Goal: Task Accomplishment & Management: Complete application form

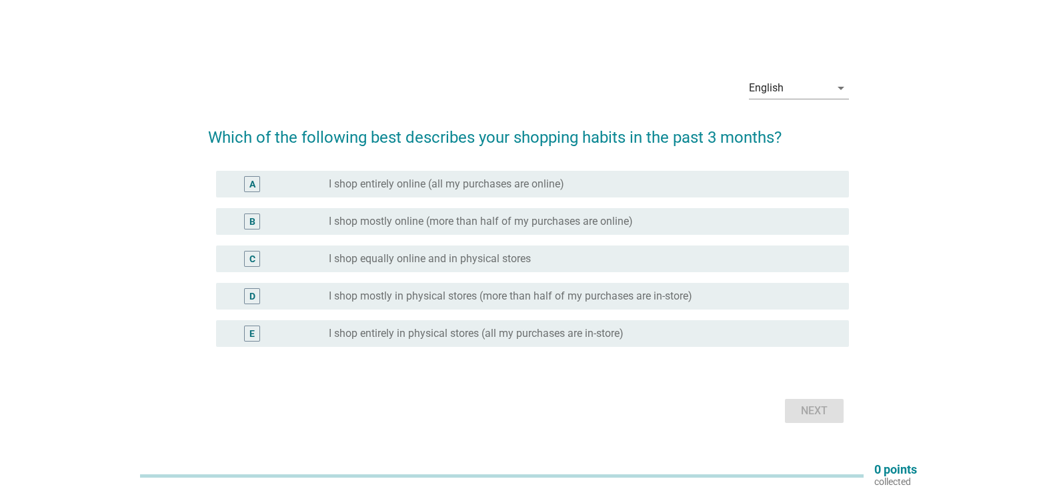
click at [472, 247] on div "C radio_button_unchecked I shop equally online and in physical stores" at bounding box center [532, 258] width 633 height 27
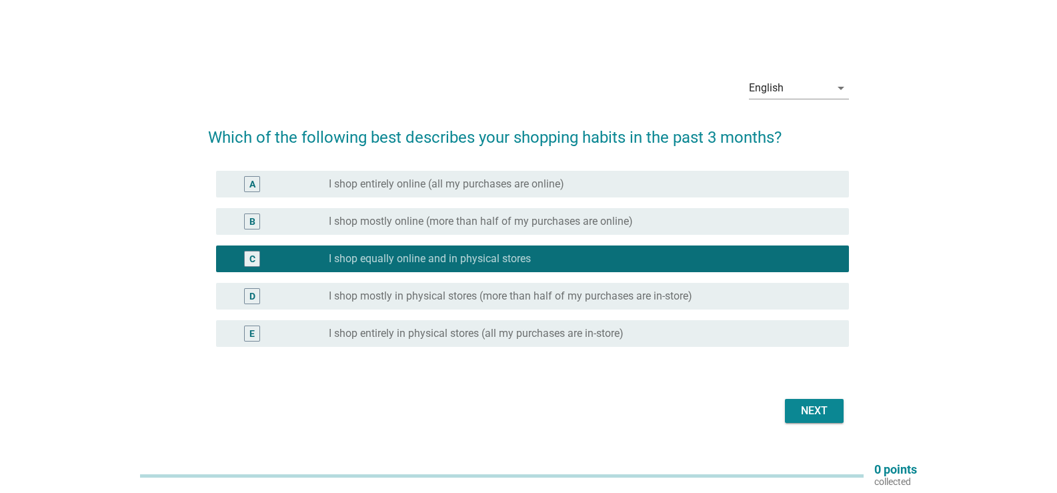
click at [815, 410] on div "Next" at bounding box center [813, 411] width 37 height 16
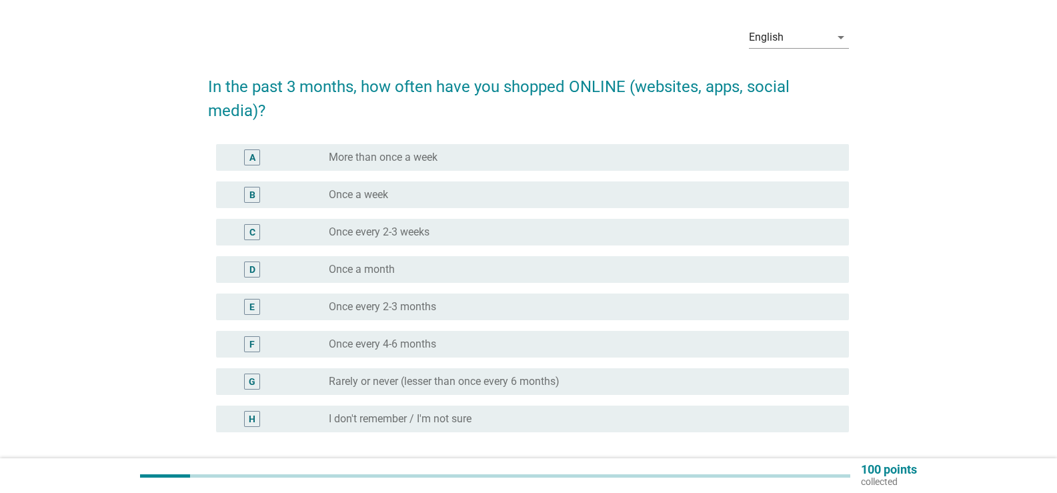
scroll to position [67, 0]
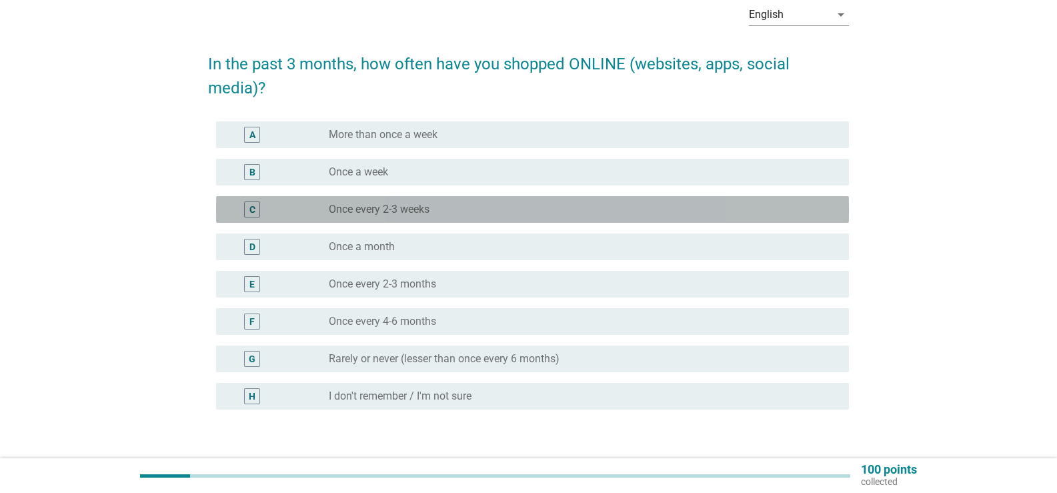
click at [461, 207] on div "radio_button_unchecked Once every 2-3 weeks" at bounding box center [578, 209] width 499 height 13
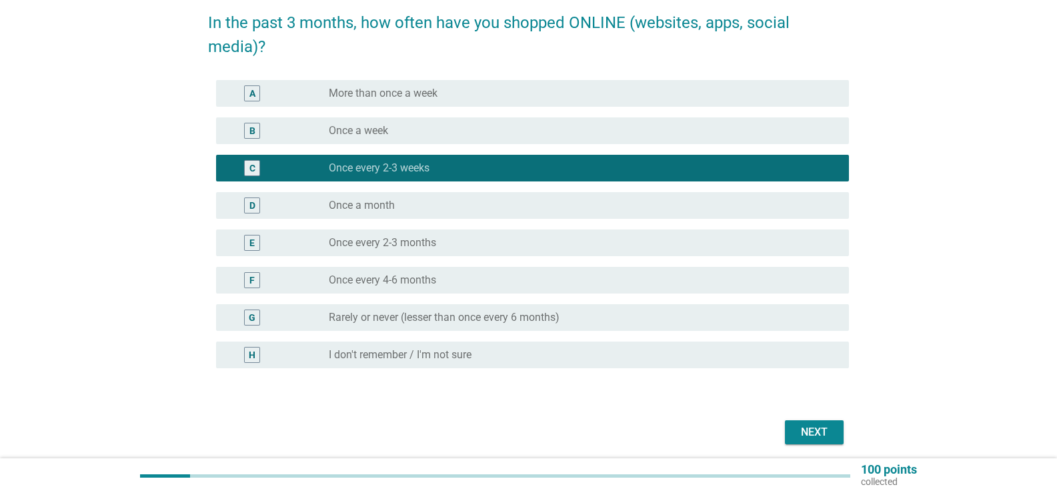
scroll to position [158, 0]
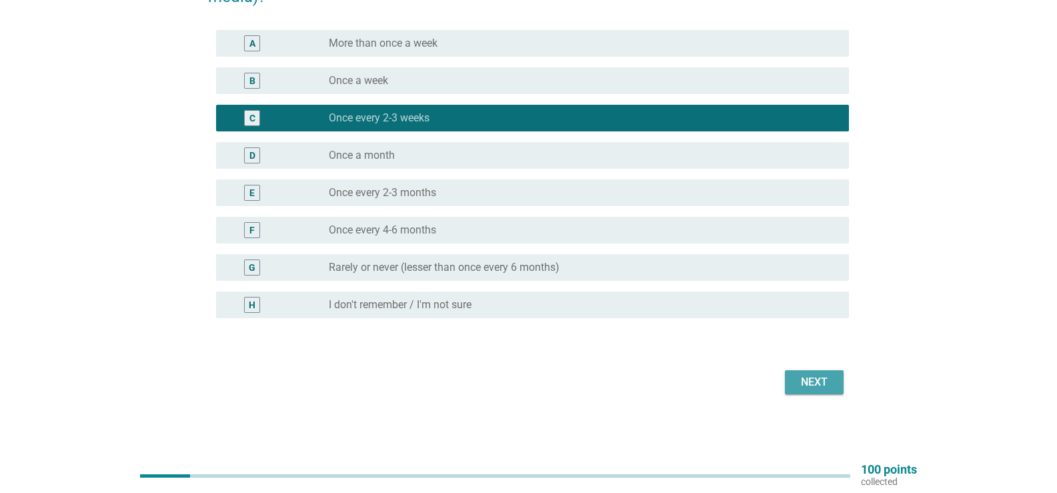
click at [807, 385] on div "Next" at bounding box center [813, 382] width 37 height 16
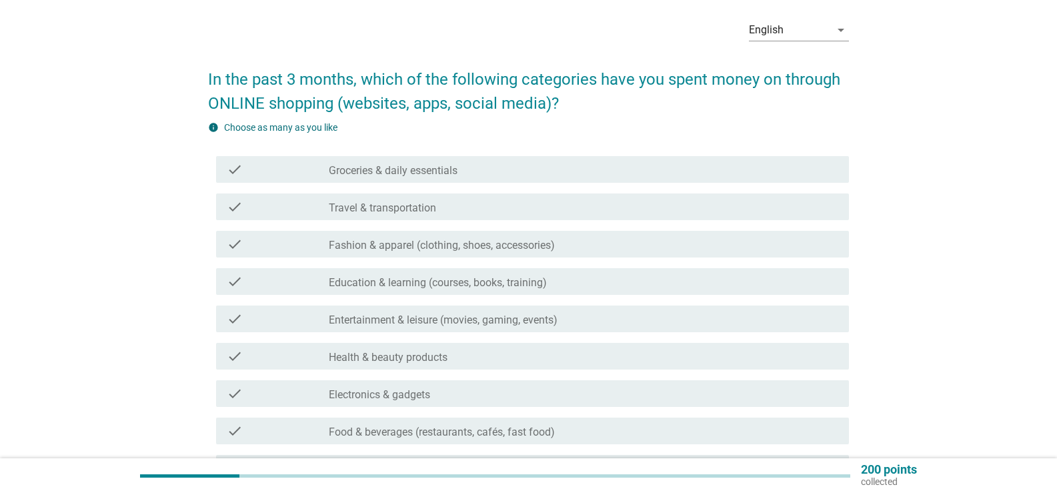
scroll to position [133, 0]
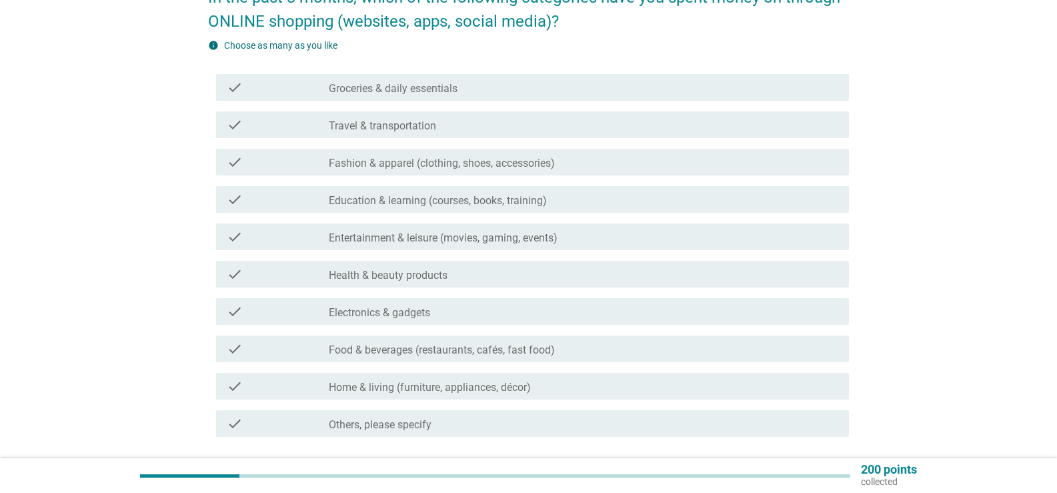
click at [465, 93] on div "check_box_outline_blank Groceries & daily essentials" at bounding box center [583, 87] width 509 height 16
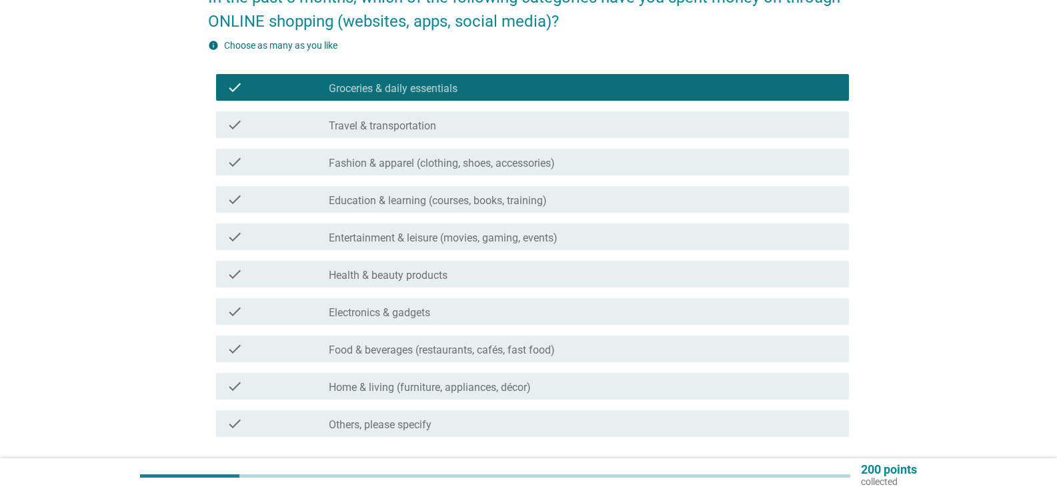
click at [457, 133] on div "check check_box_outline_blank Travel & transportation" at bounding box center [532, 124] width 633 height 27
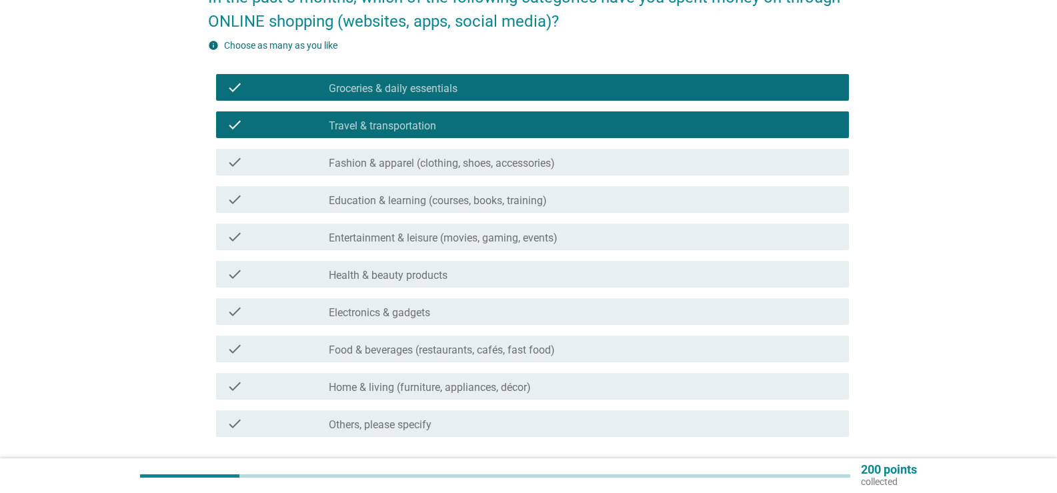
click at [449, 167] on label "Fashion & apparel (clothing, shoes, accessories)" at bounding box center [442, 163] width 226 height 13
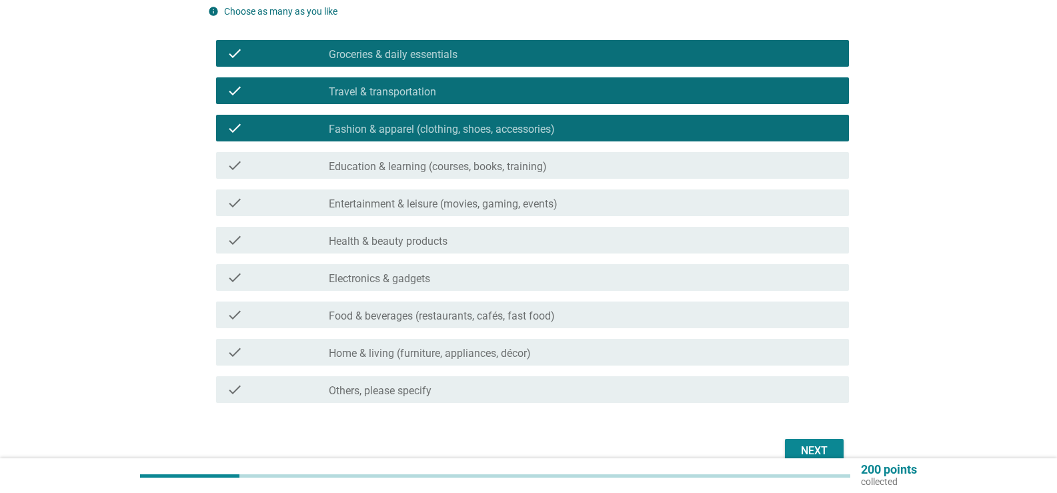
scroll to position [200, 0]
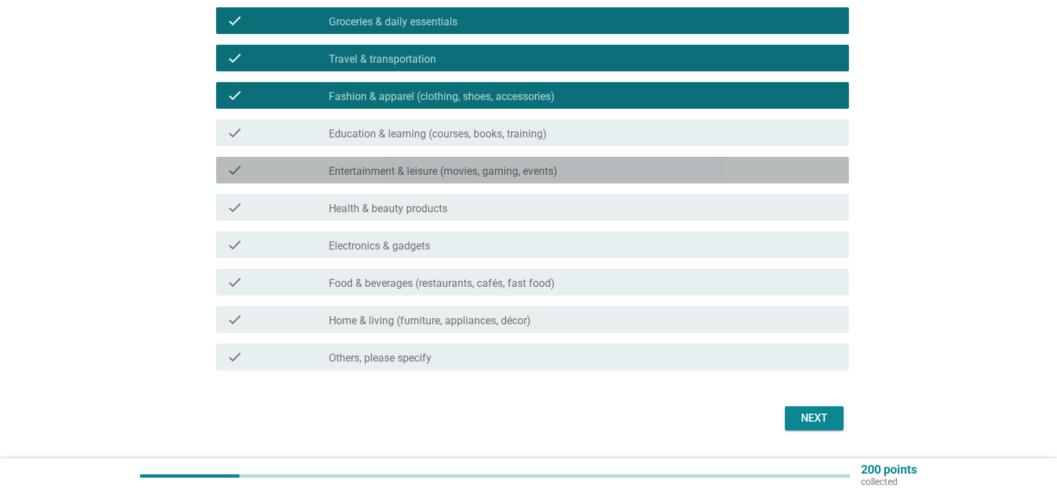
click at [448, 174] on label "Entertainment & leisure (movies, gaming, events)" at bounding box center [443, 171] width 229 height 13
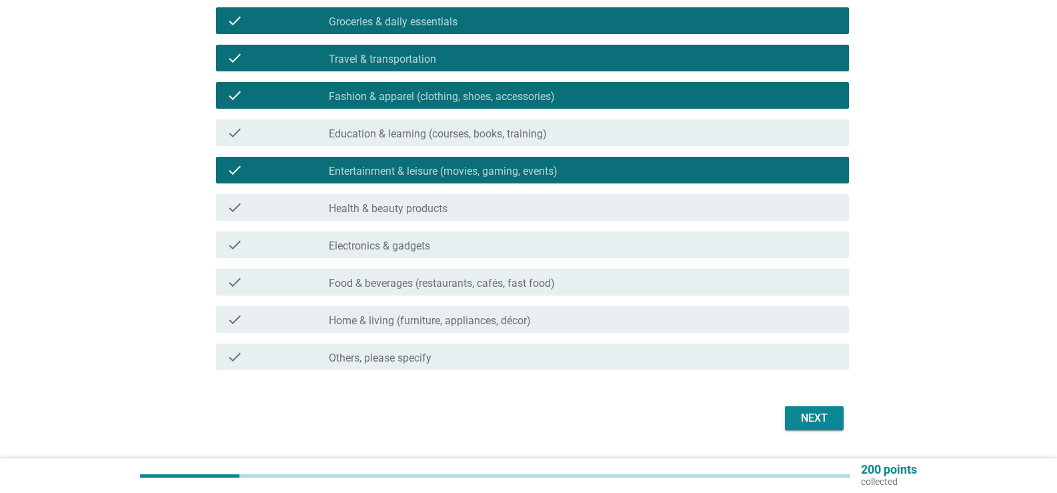
click at [433, 220] on div "check check_box_outline_blank Health & beauty products" at bounding box center [532, 207] width 633 height 27
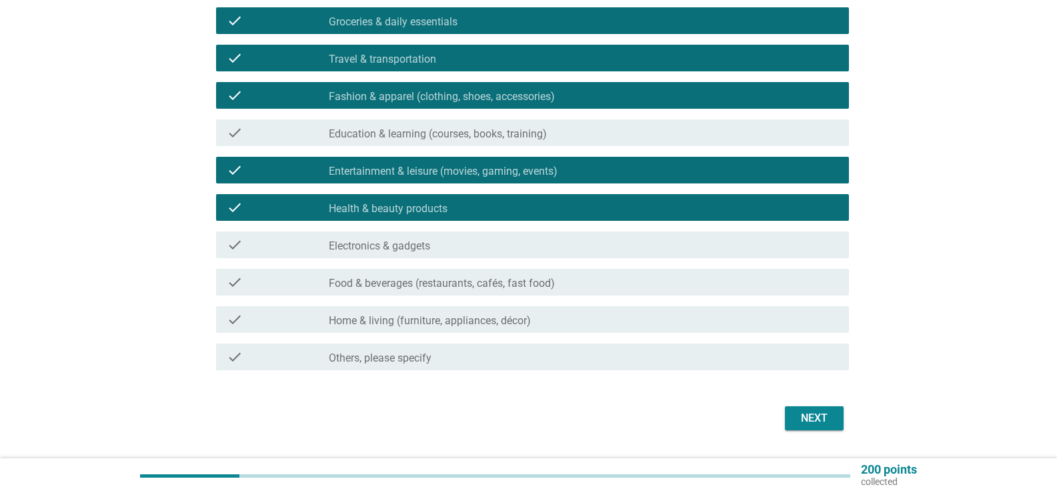
click at [432, 243] on div "check_box_outline_blank Electronics & gadgets" at bounding box center [583, 245] width 509 height 16
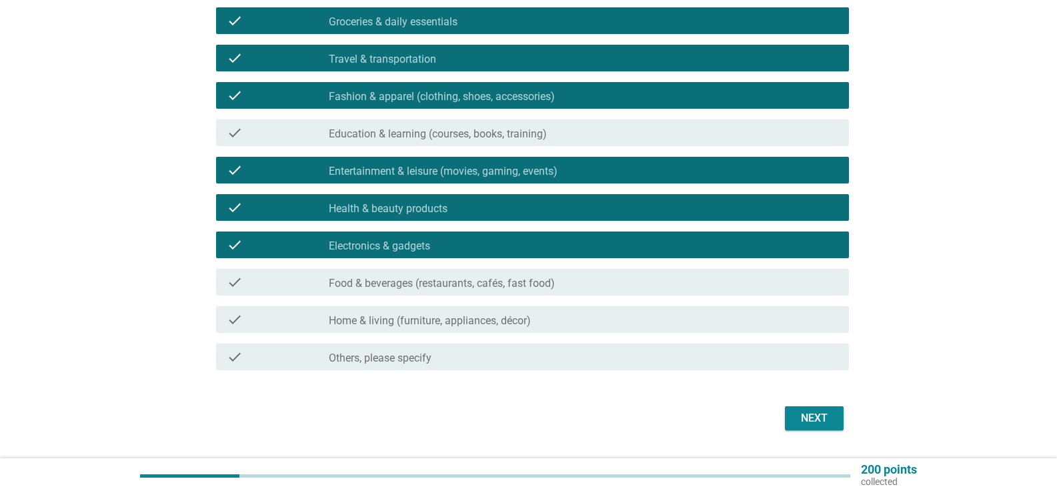
click at [441, 288] on label "Food & beverages (restaurants, cafés, fast food)" at bounding box center [442, 283] width 226 height 13
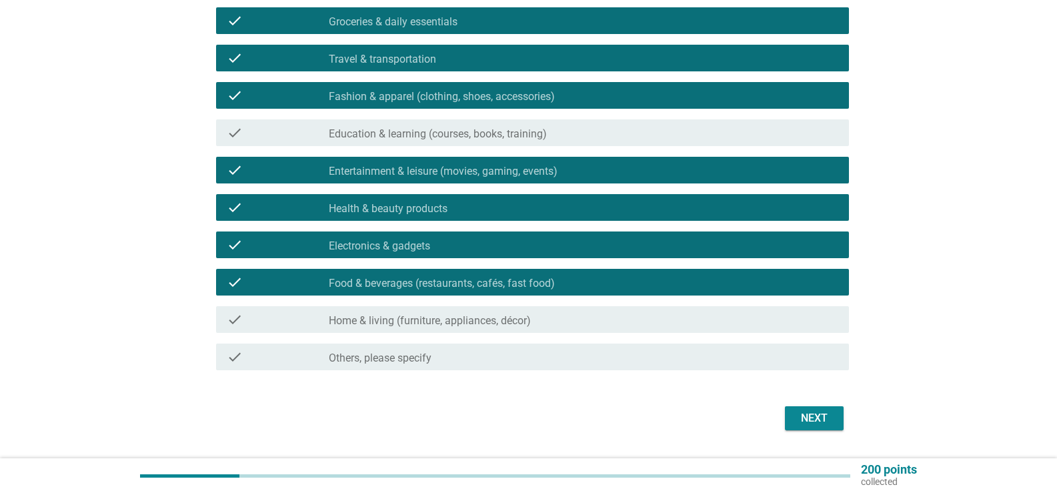
click at [469, 327] on label "Home & living (furniture, appliances, décor)" at bounding box center [430, 320] width 202 height 13
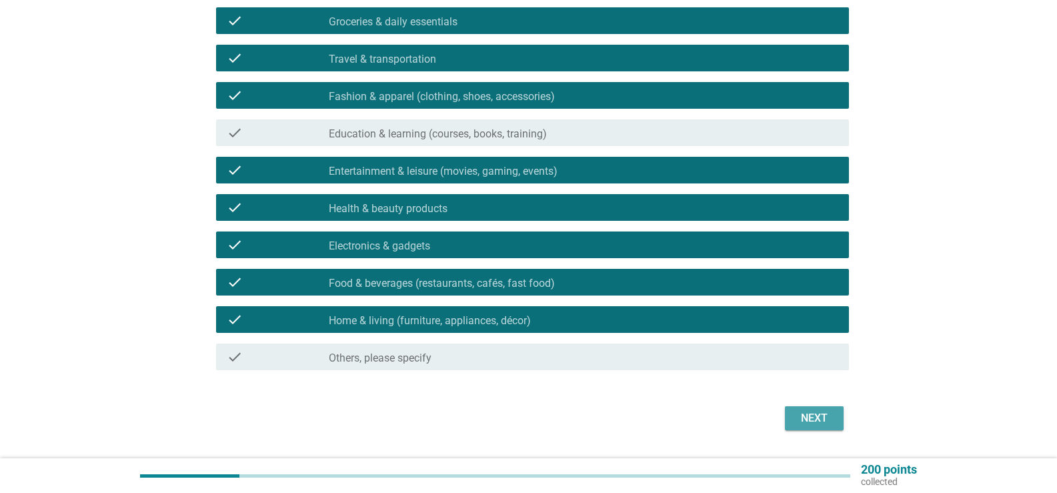
click at [811, 410] on div "Next" at bounding box center [813, 418] width 37 height 16
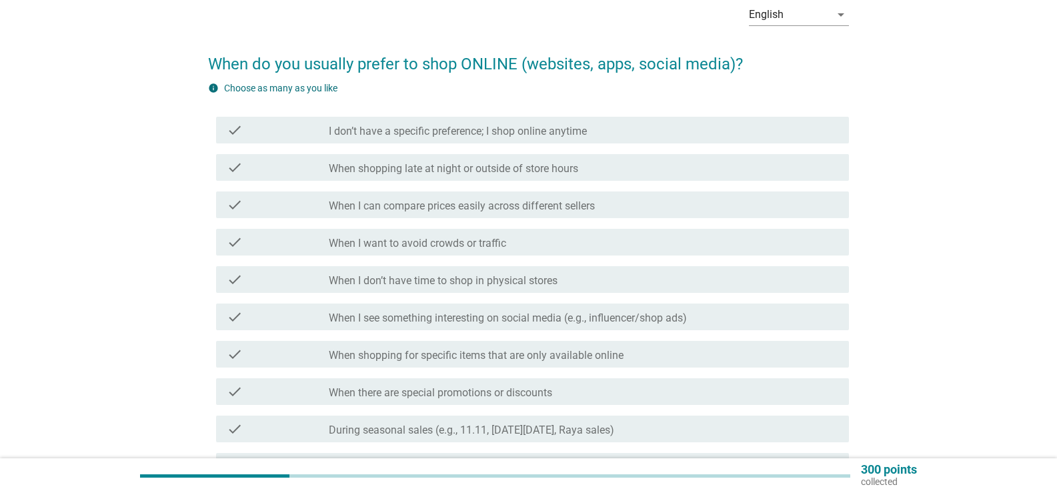
scroll to position [133, 0]
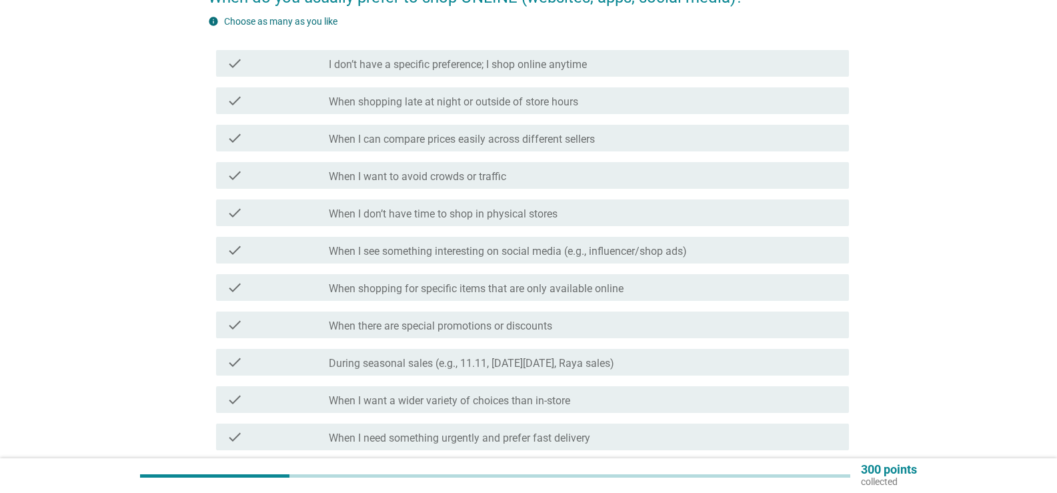
click at [528, 112] on div "check check_box_outline_blank When shopping late at night or outside of store h…" at bounding box center [532, 100] width 633 height 27
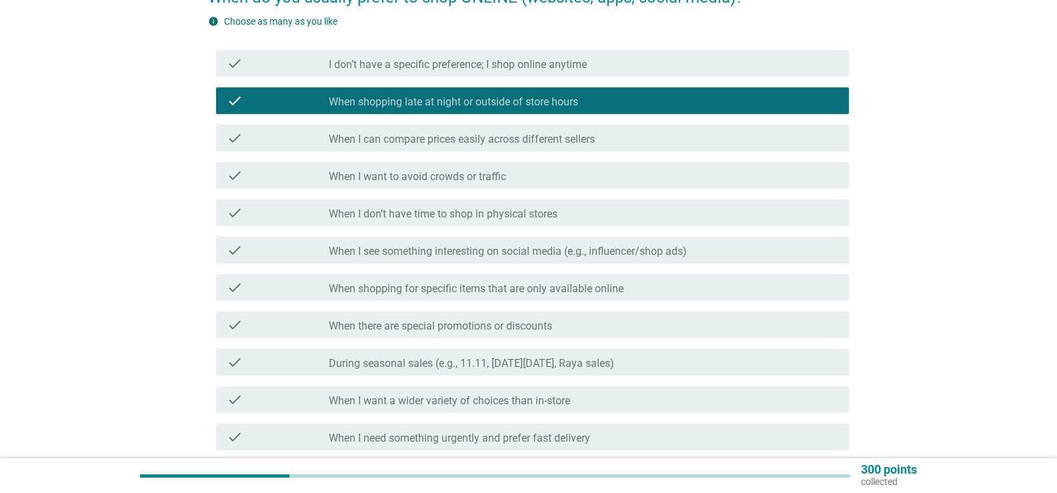
click at [524, 138] on label "When I can compare prices easily across different sellers" at bounding box center [462, 139] width 266 height 13
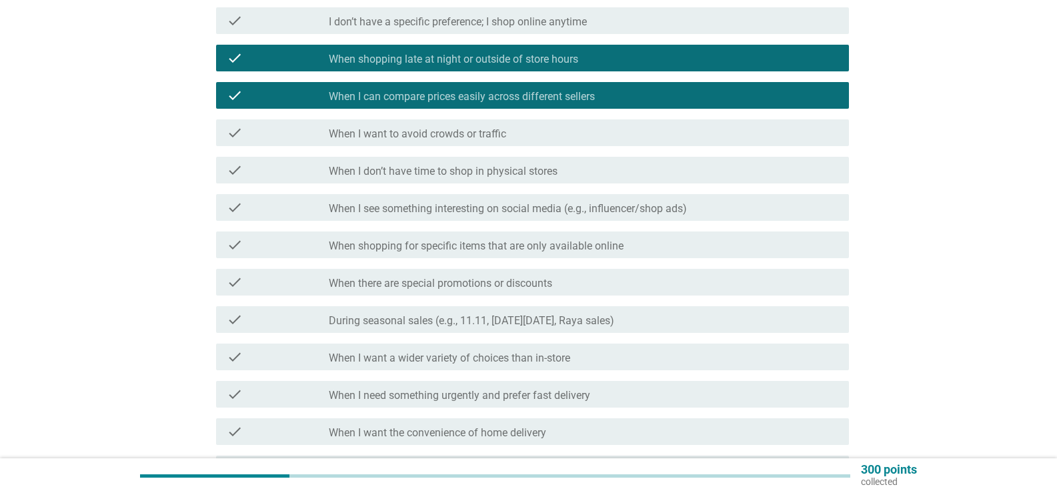
scroll to position [200, 0]
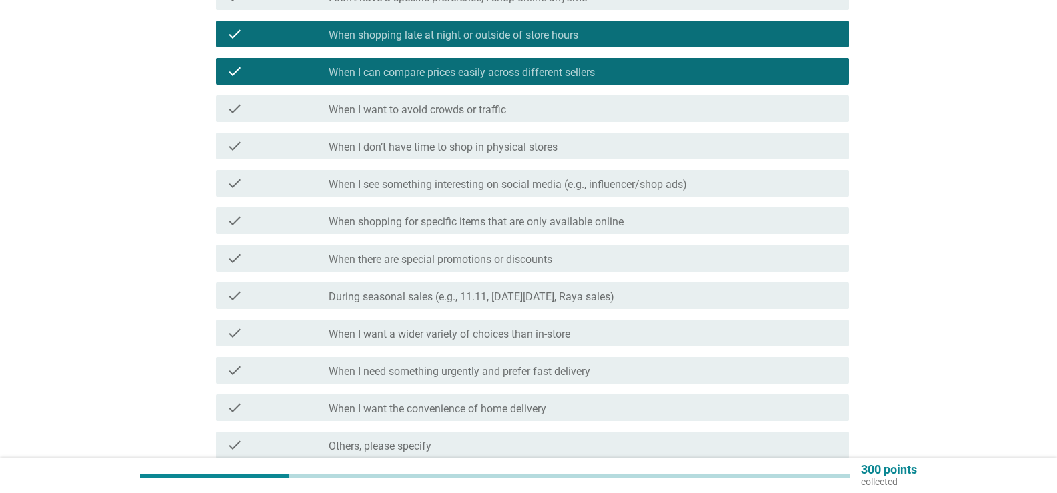
click at [579, 145] on div "check_box_outline_blank When I don’t have time to shop in physical stores" at bounding box center [583, 146] width 509 height 16
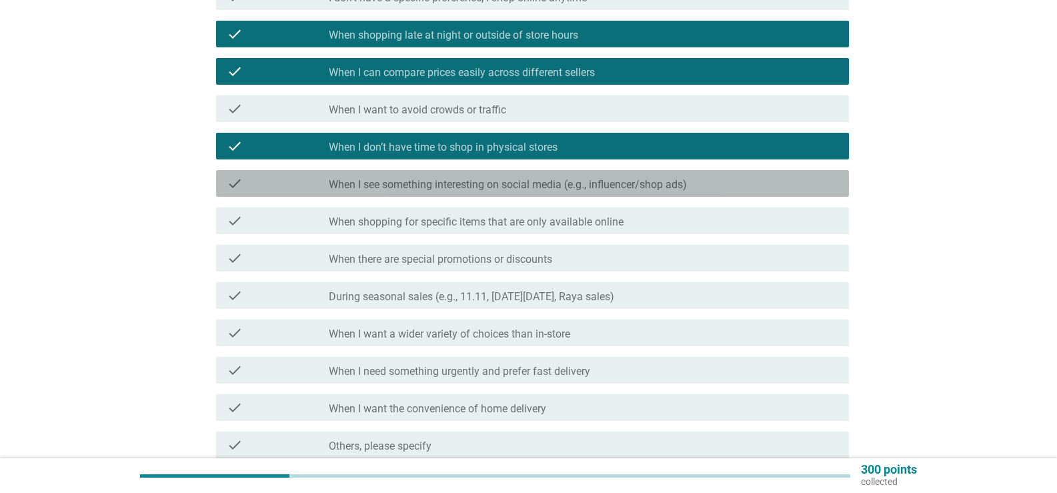
click at [598, 182] on label "When I see something interesting on social media (e.g., influencer/shop ads)" at bounding box center [508, 184] width 358 height 13
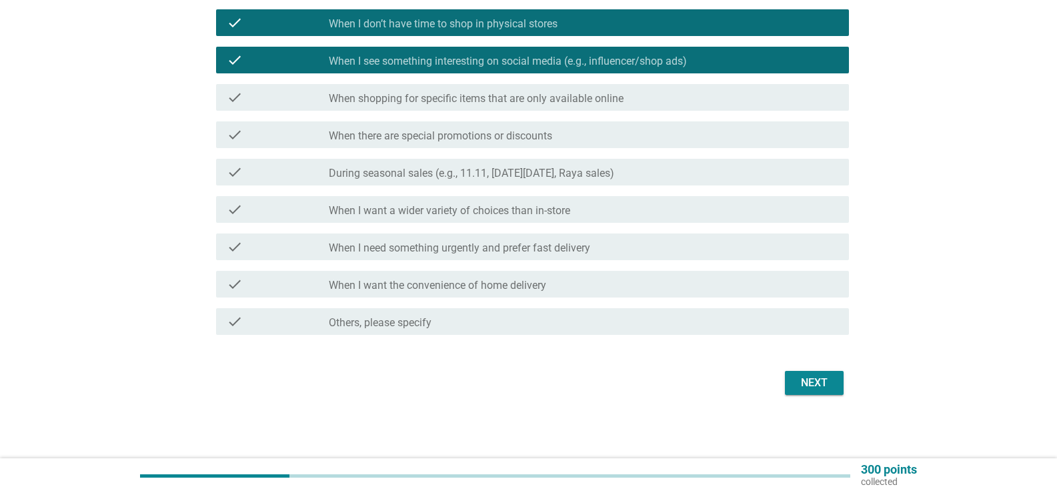
scroll to position [324, 0]
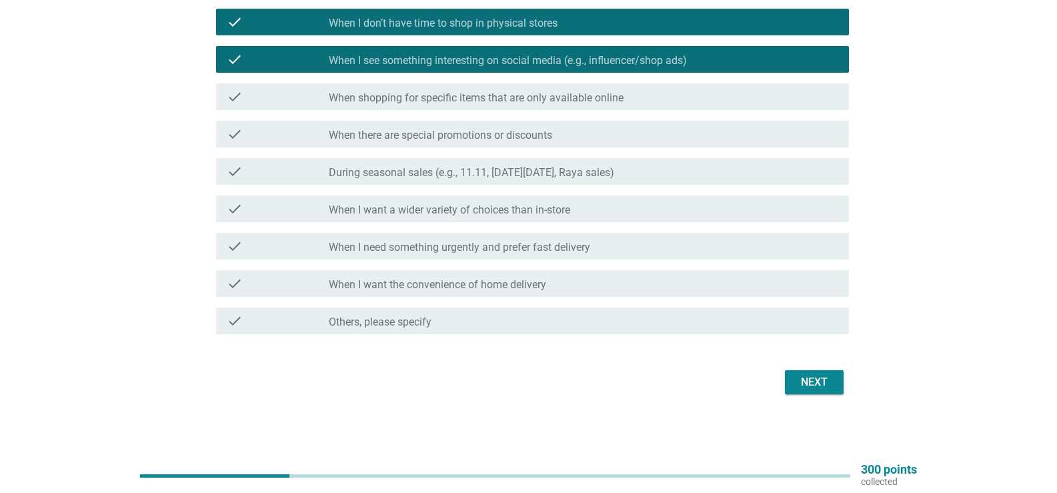
click at [557, 104] on label "When shopping for specific items that are only available online" at bounding box center [476, 97] width 295 height 13
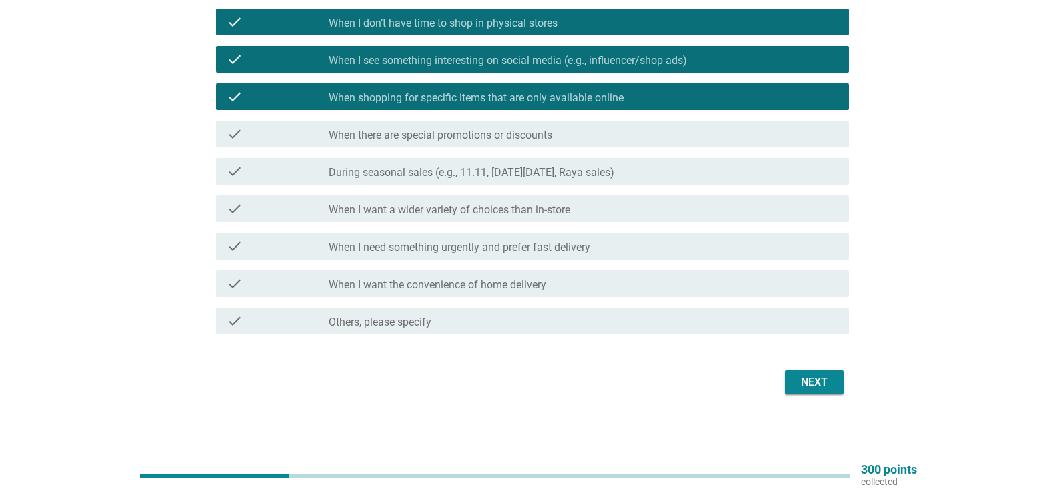
click at [552, 126] on div "check_box_outline_blank When there are special promotions or discounts" at bounding box center [583, 134] width 509 height 16
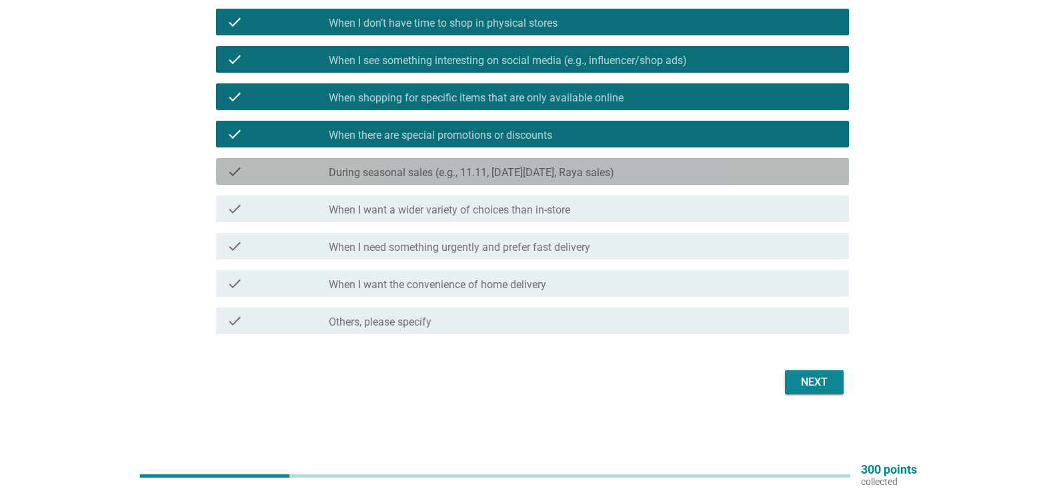
click at [545, 167] on label "During seasonal sales (e.g., 11.11, [DATE][DATE], Raya sales)" at bounding box center [471, 172] width 285 height 13
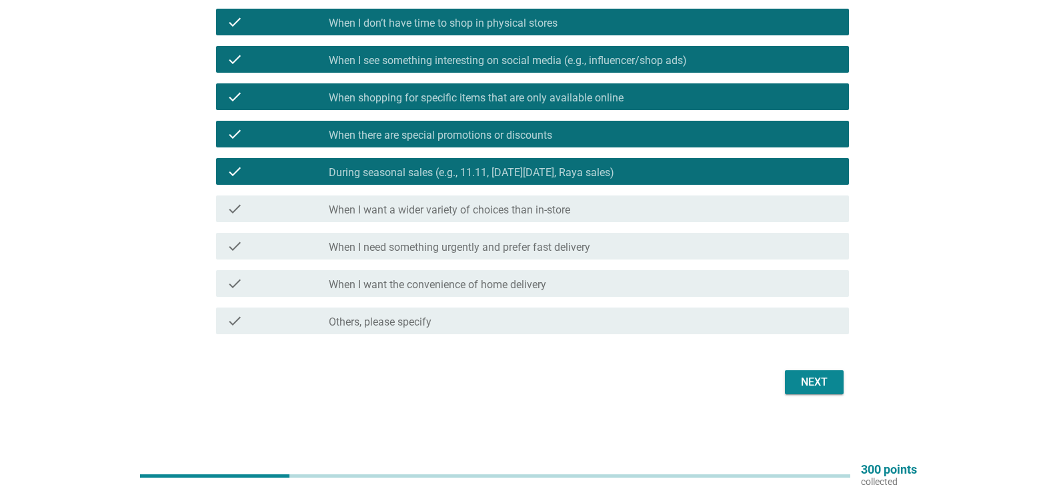
click at [637, 207] on div "check_box_outline_blank When I want a wider variety of choices than in-store" at bounding box center [583, 209] width 509 height 16
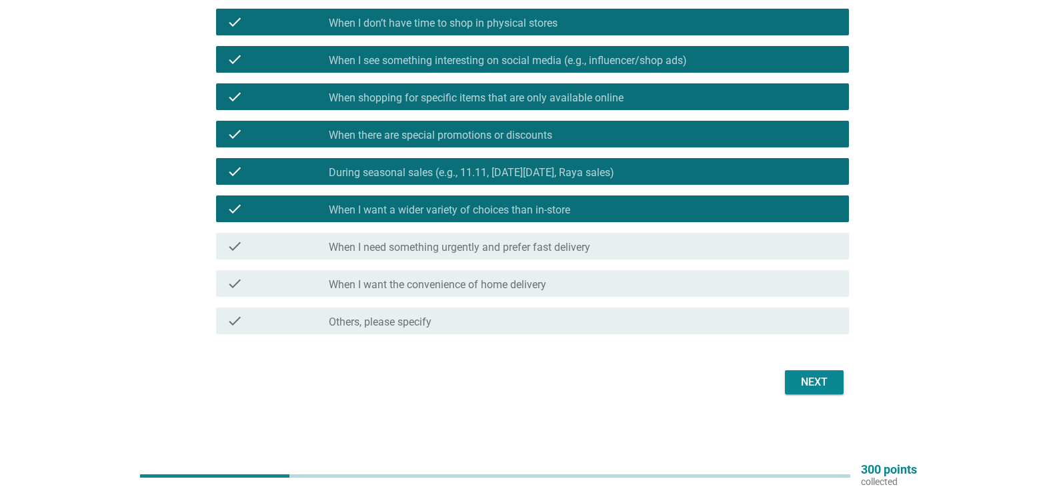
click at [747, 283] on div "check_box_outline_blank When I want the convenience of home delivery" at bounding box center [583, 283] width 509 height 16
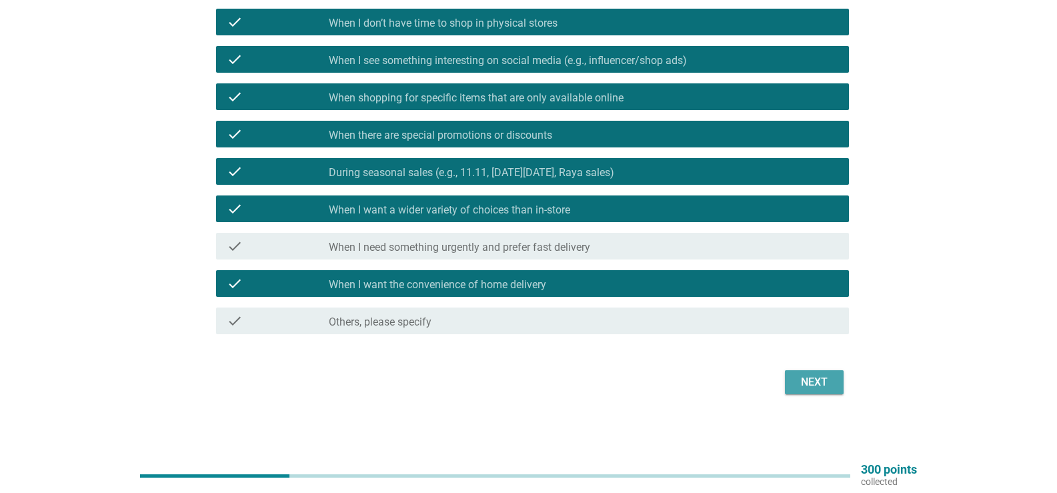
click at [821, 388] on div "Next" at bounding box center [813, 382] width 37 height 16
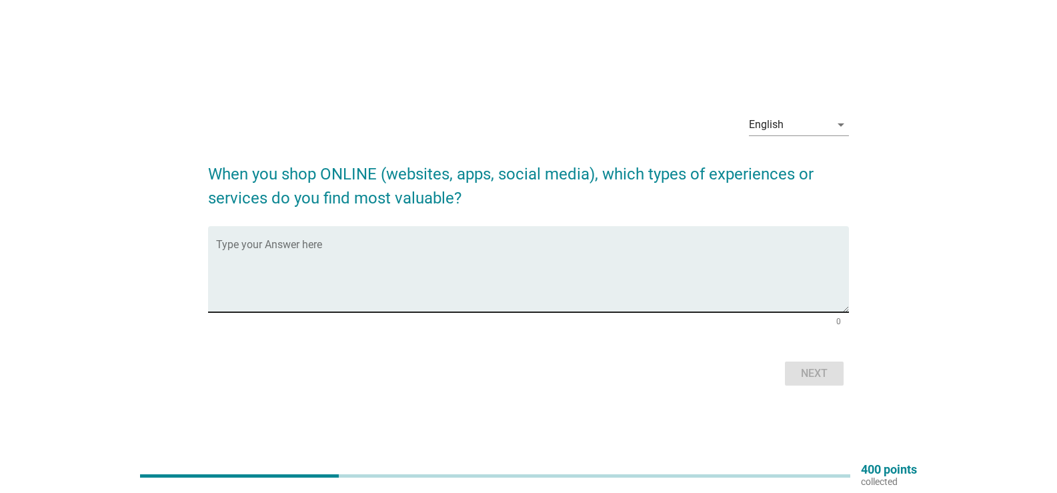
click at [549, 291] on textarea "Type your Answer here" at bounding box center [532, 277] width 633 height 70
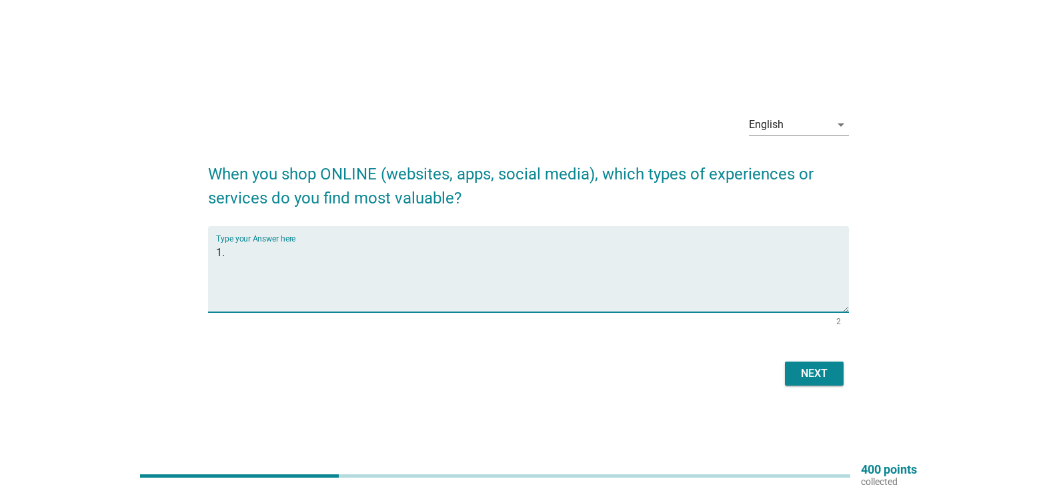
type textarea "1"
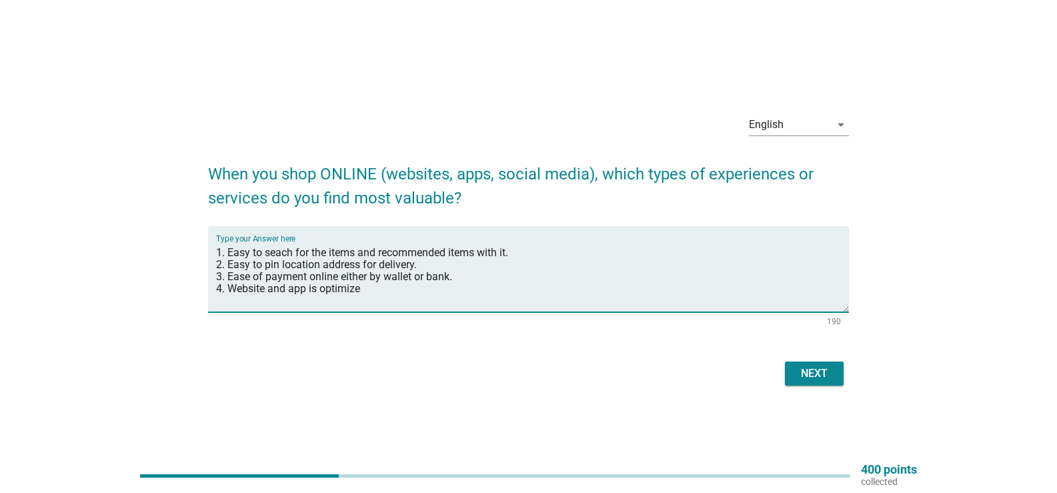
type textarea "1. Easy to seach for the items and recommended items with it. 2. Easy to pin lo…"
click at [814, 367] on div "Next" at bounding box center [813, 373] width 37 height 16
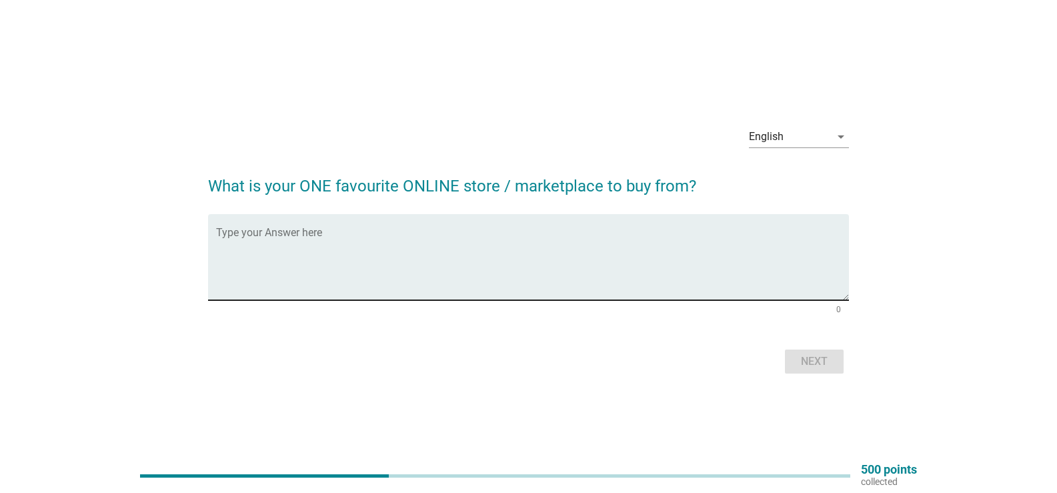
click at [545, 247] on textarea "Type your Answer here" at bounding box center [532, 265] width 633 height 70
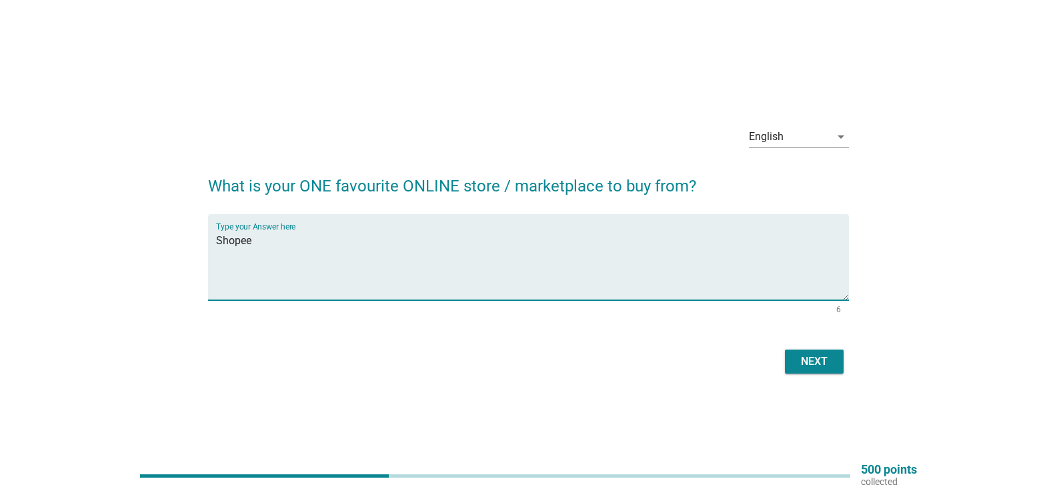
type textarea "Shopee"
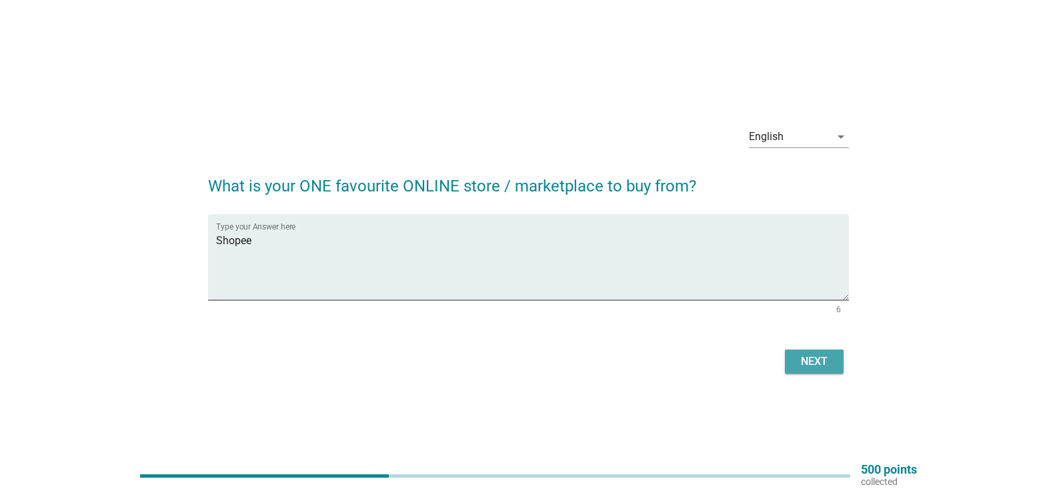
click at [824, 366] on div "Next" at bounding box center [813, 361] width 37 height 16
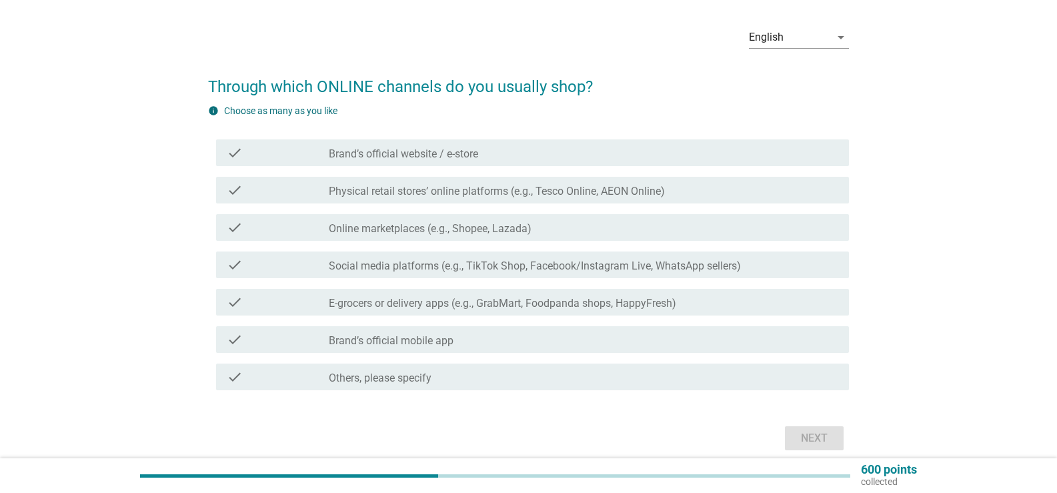
scroll to position [100, 0]
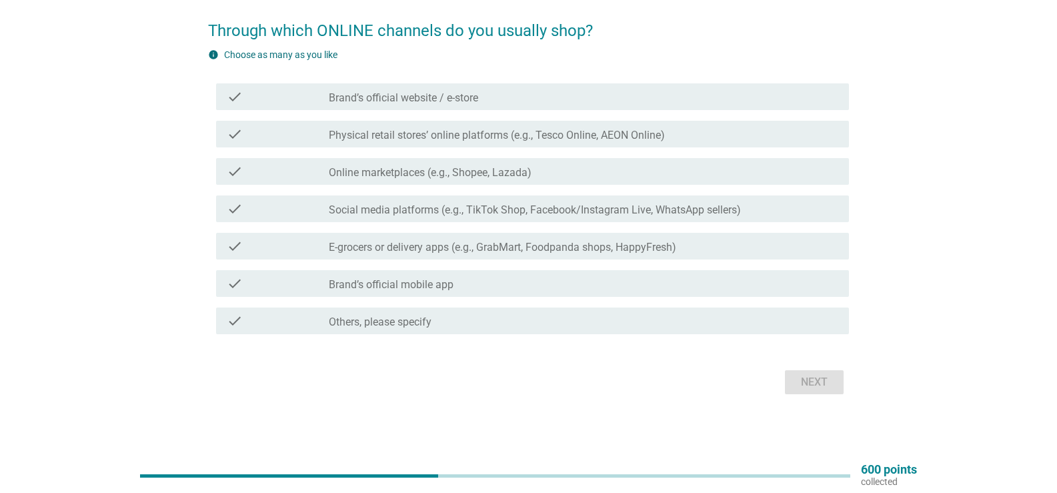
click at [456, 213] on label "Social media platforms (e.g., TikTok Shop, Facebook/Instagram Live, WhatsApp se…" at bounding box center [535, 209] width 412 height 13
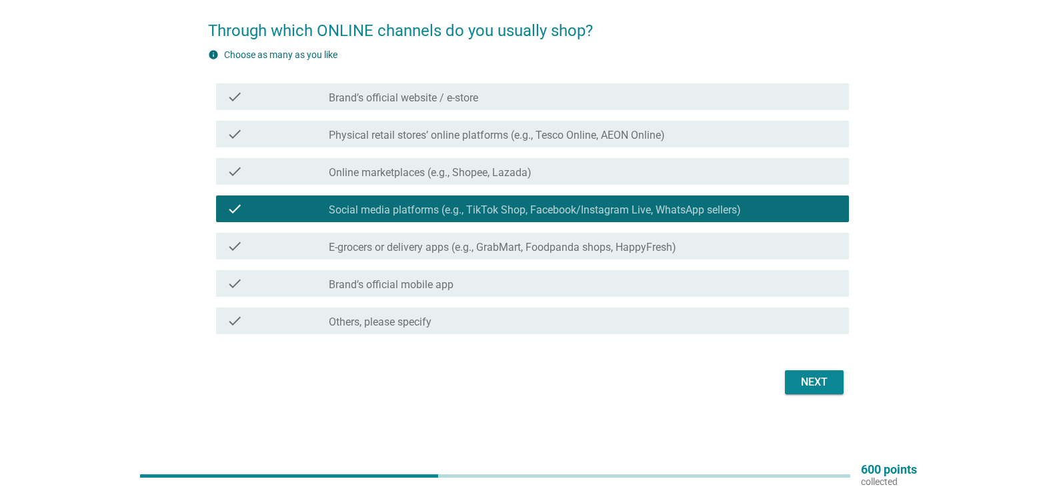
click at [441, 254] on div "check check_box_outline_blank E-grocers or delivery apps (e.g., GrabMart, Foodp…" at bounding box center [532, 246] width 633 height 27
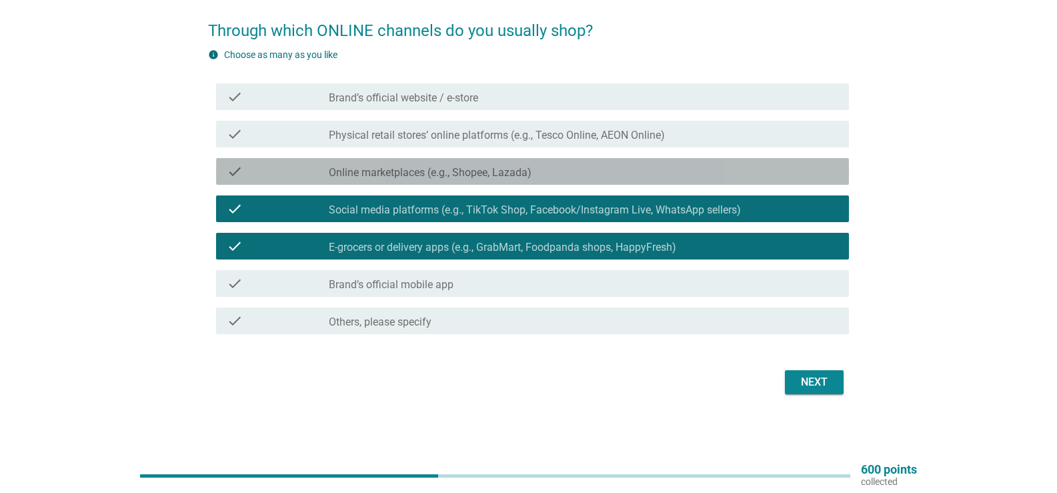
click at [504, 177] on label "Online marketplaces (e.g., Shopee, Lazada)" at bounding box center [430, 172] width 203 height 13
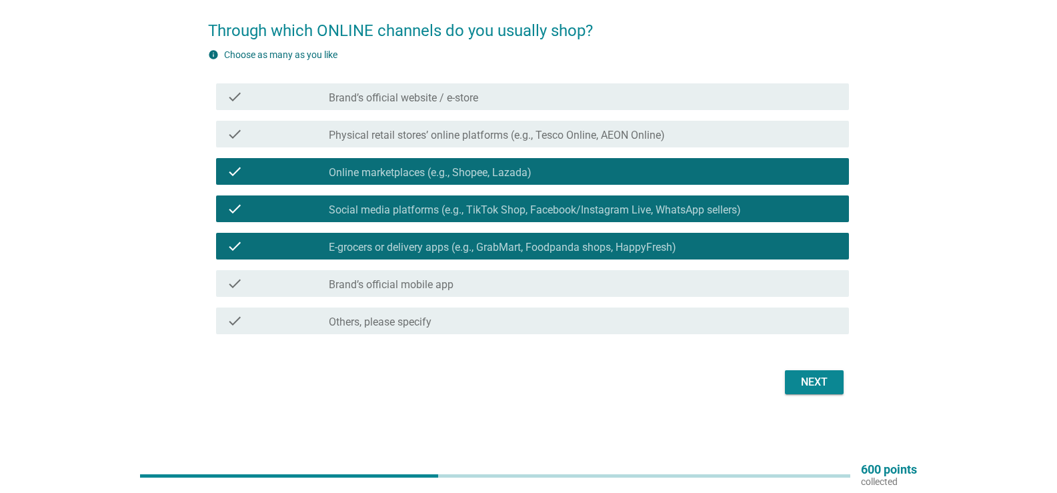
click at [825, 382] on div "Next" at bounding box center [813, 382] width 37 height 16
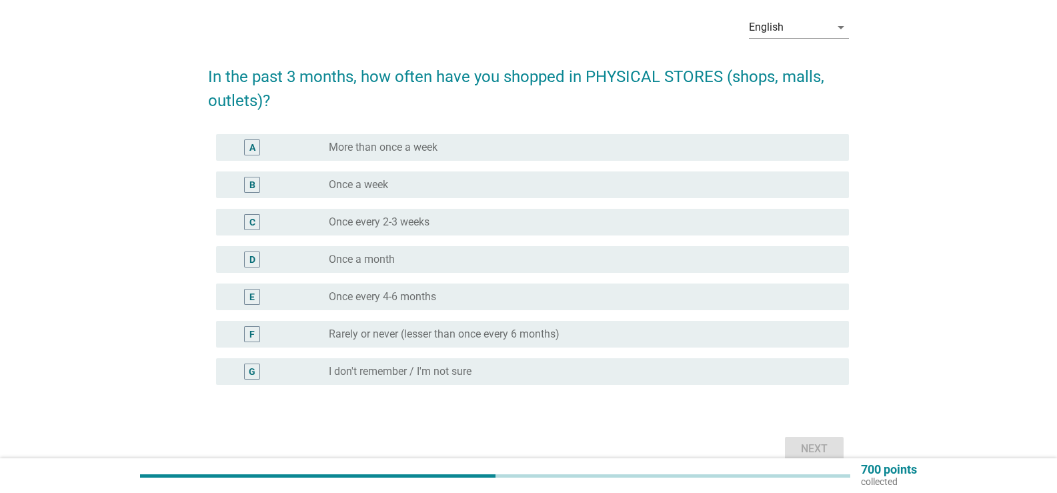
scroll to position [121, 0]
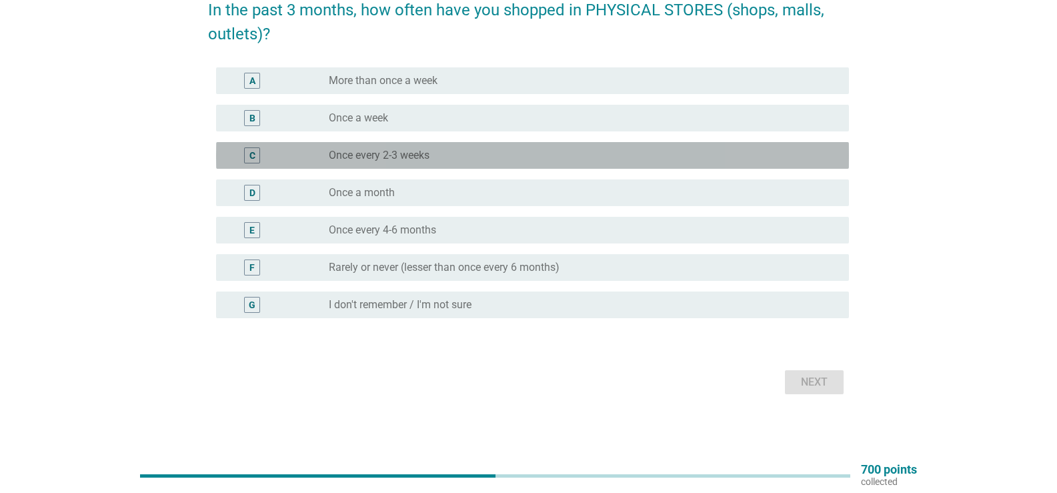
click at [451, 153] on div "radio_button_unchecked Once every 2-3 weeks" at bounding box center [578, 155] width 499 height 13
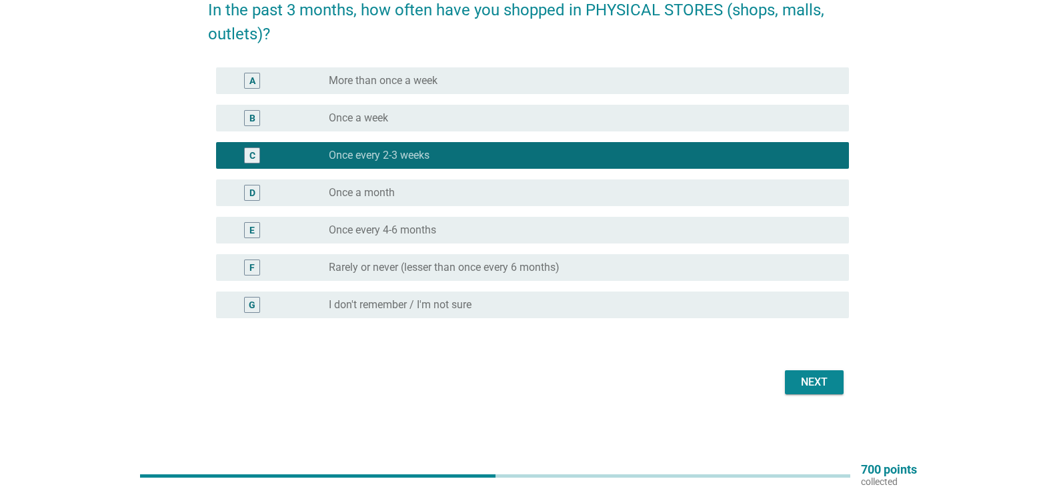
click at [817, 377] on div "Next" at bounding box center [813, 382] width 37 height 16
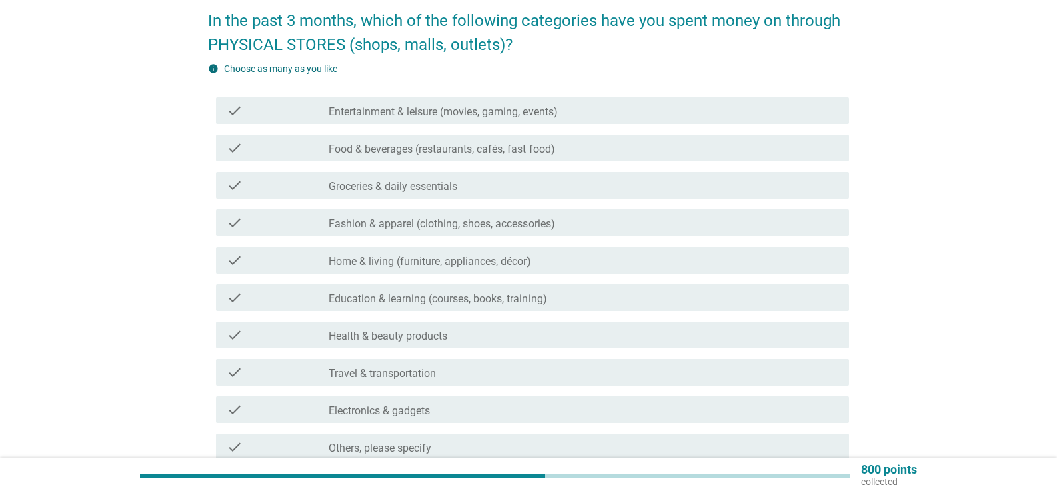
scroll to position [133, 0]
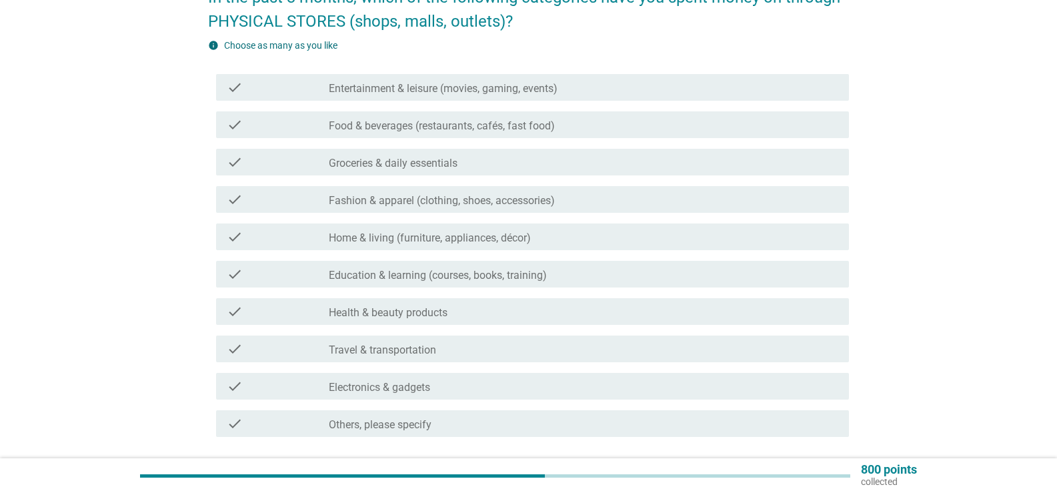
drag, startPoint x: 562, startPoint y: 99, endPoint x: 566, endPoint y: 119, distance: 20.4
click at [563, 99] on div "check check_box_outline_blank Entertainment & leisure (movies, gaming, events)" at bounding box center [532, 87] width 633 height 27
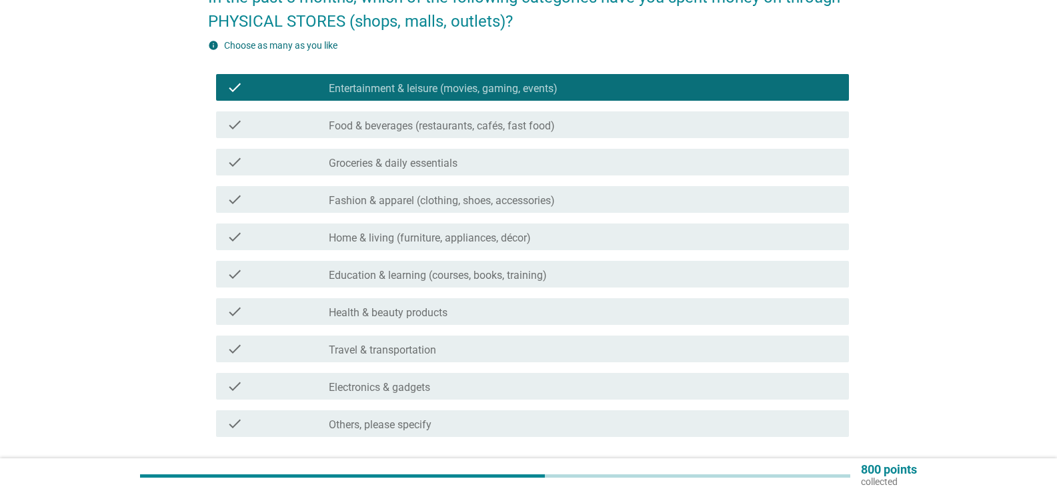
click at [565, 124] on div "check_box_outline_blank Food & beverages (restaurants, cafés, fast food)" at bounding box center [583, 125] width 509 height 16
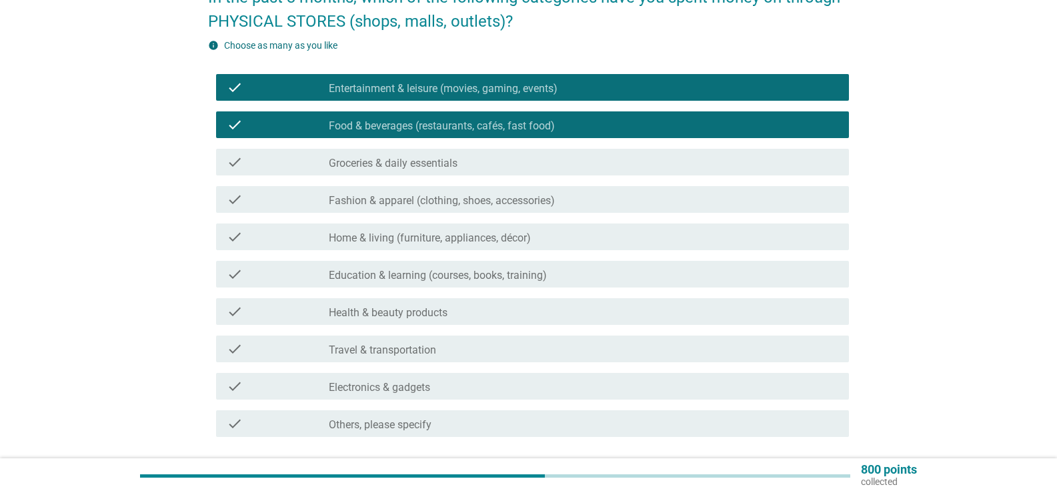
click at [559, 160] on div "check_box_outline_blank Groceries & daily essentials" at bounding box center [583, 162] width 509 height 16
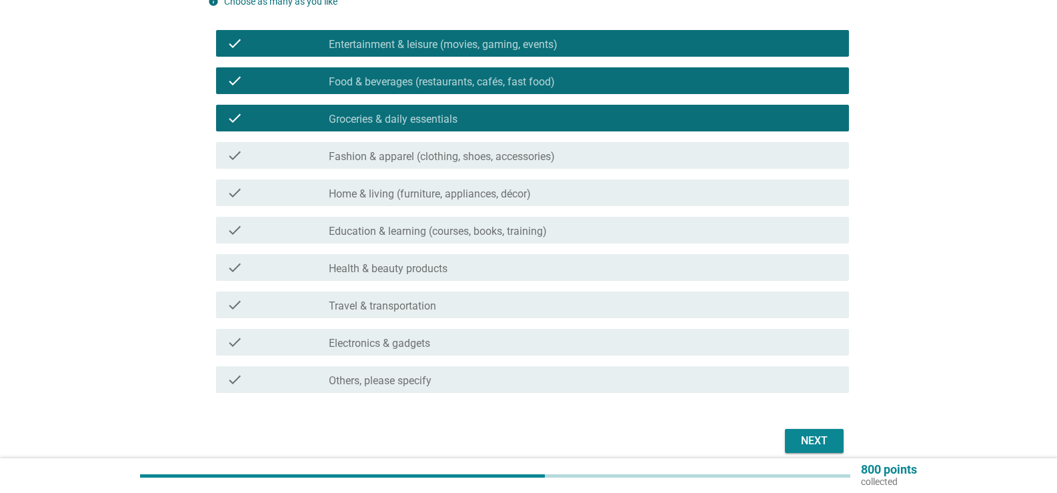
scroll to position [200, 0]
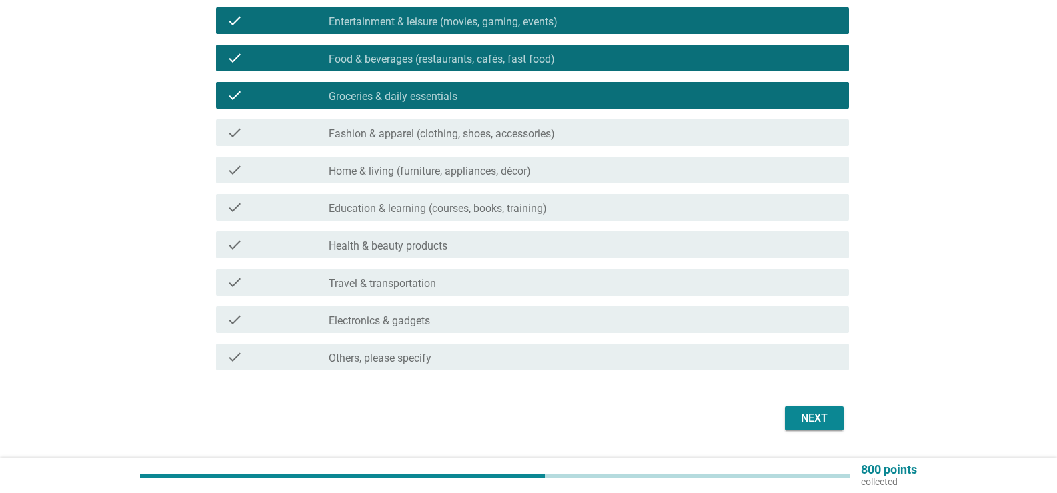
click at [564, 134] on div "check_box_outline_blank Fashion & apparel (clothing, shoes, accessories)" at bounding box center [583, 133] width 509 height 16
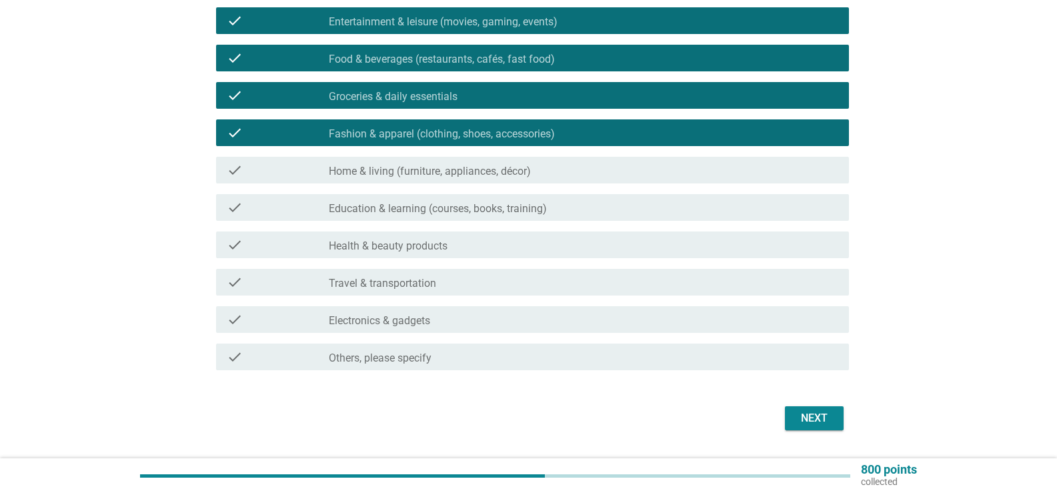
click at [565, 178] on div "check check_box_outline_blank Home & living (furniture, appliances, décor)" at bounding box center [532, 170] width 633 height 27
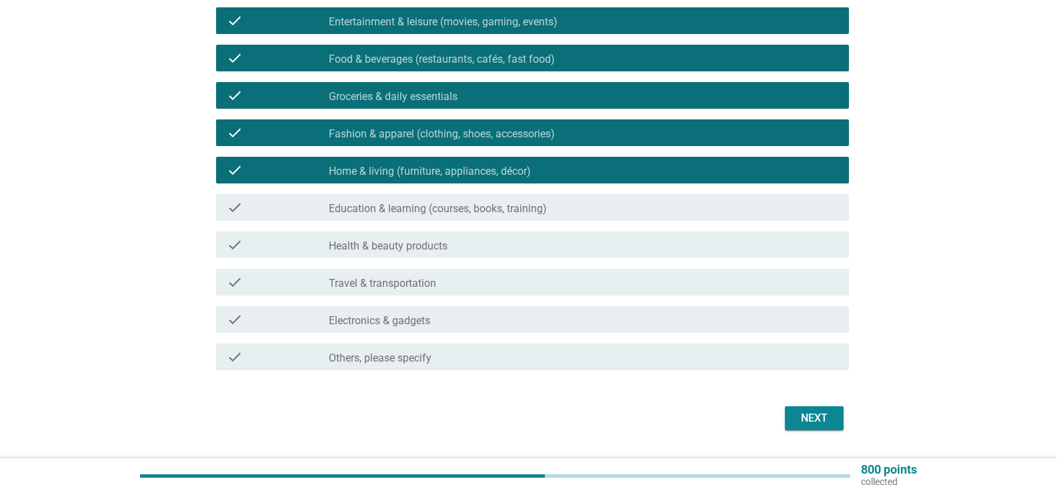
click at [552, 248] on div "check_box_outline_blank Health & beauty products" at bounding box center [583, 245] width 509 height 16
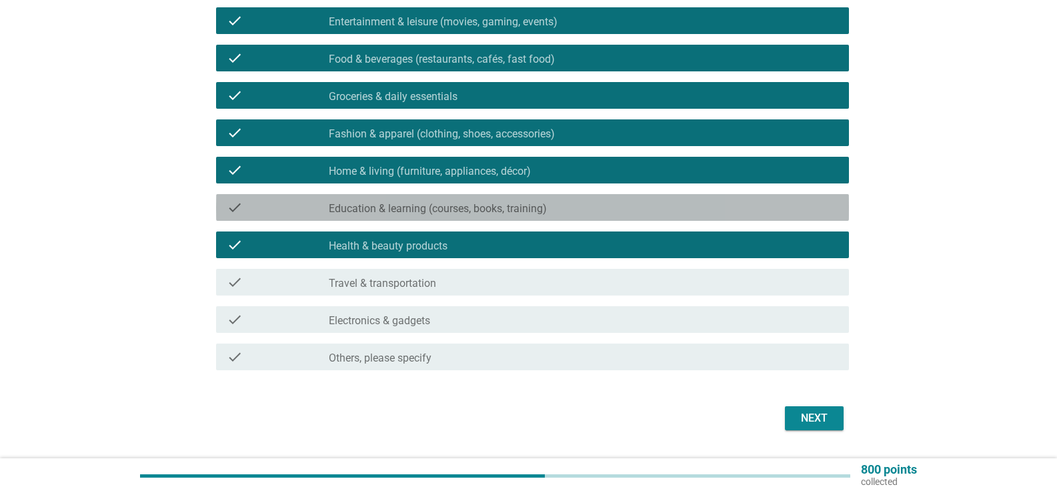
click at [553, 205] on div "check_box_outline_blank Education & learning (courses, books, training)" at bounding box center [583, 207] width 509 height 16
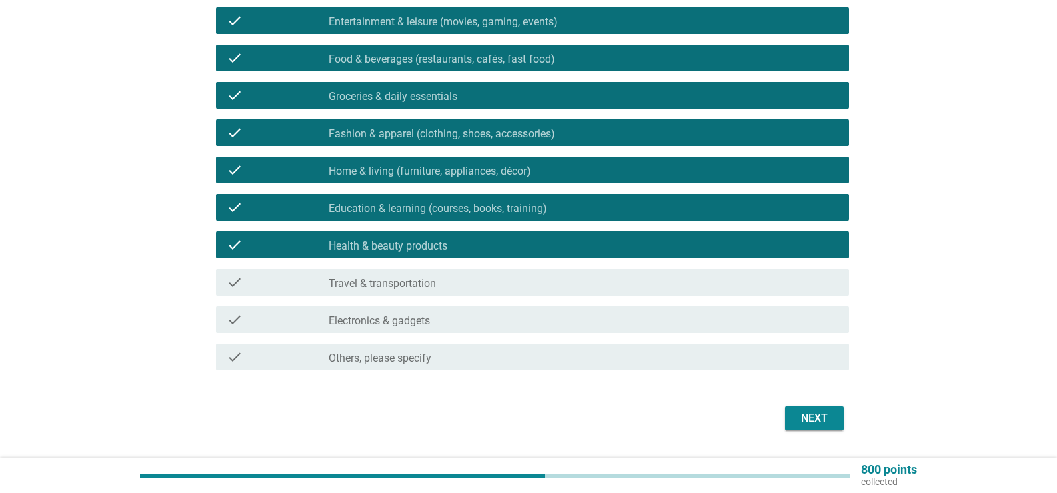
drag, startPoint x: 545, startPoint y: 275, endPoint x: 539, endPoint y: 287, distance: 13.4
click at [545, 276] on div "check_box_outline_blank Travel & transportation" at bounding box center [583, 282] width 509 height 16
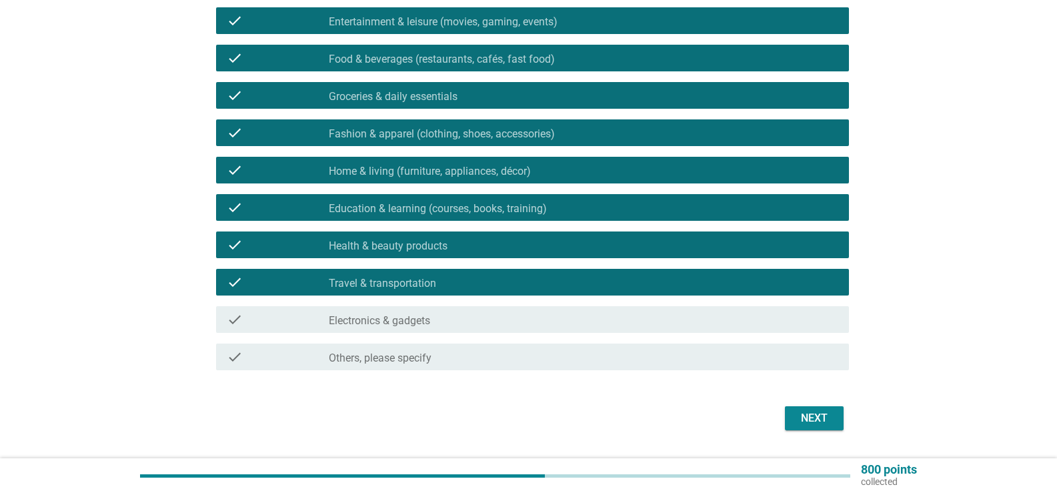
click at [528, 311] on div "check_box_outline_blank Electronics & gadgets" at bounding box center [583, 319] width 509 height 16
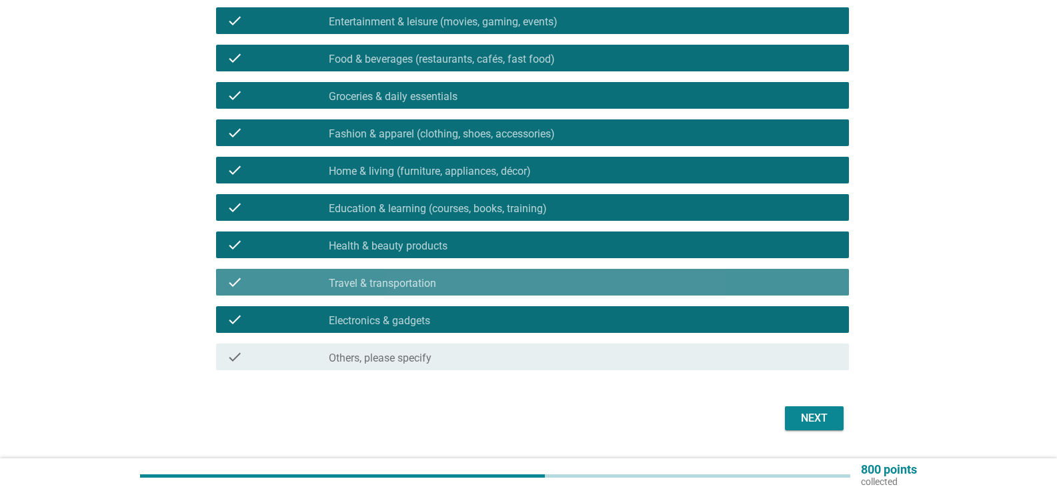
click at [523, 269] on div "check check_box_outline_blank Travel & transportation" at bounding box center [532, 282] width 633 height 27
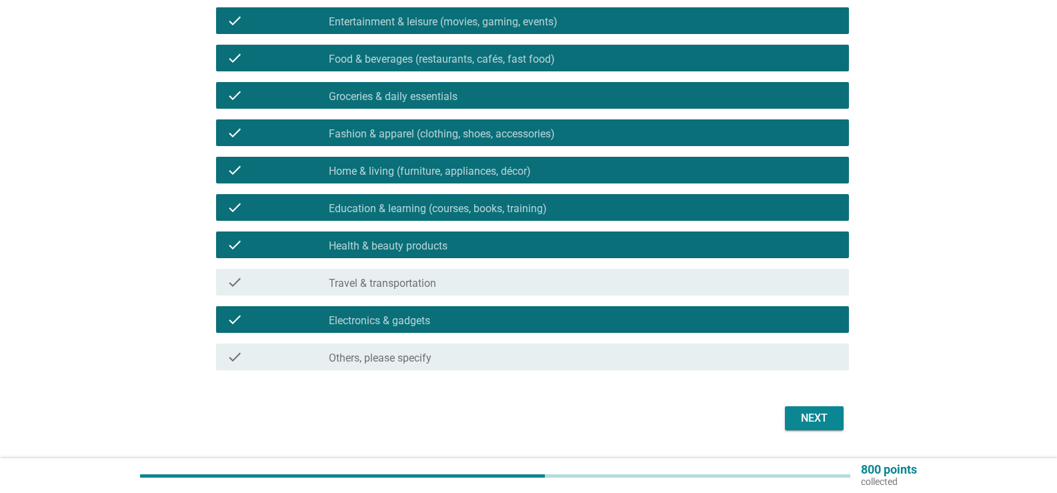
click at [822, 414] on div "Next" at bounding box center [813, 418] width 37 height 16
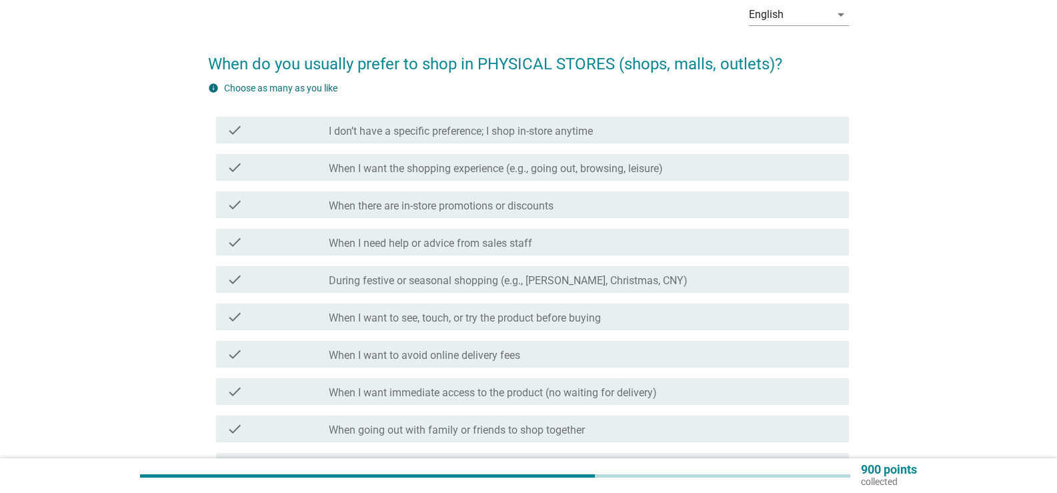
scroll to position [133, 0]
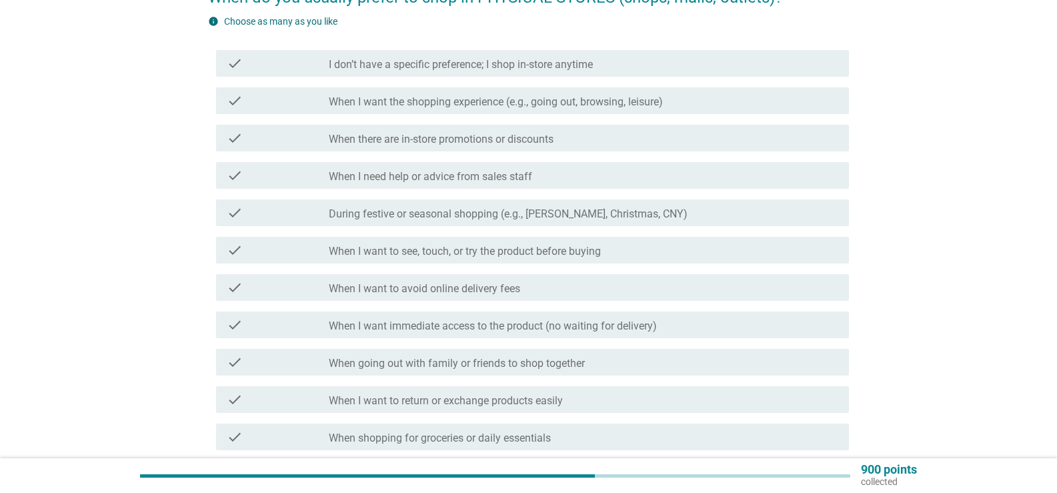
click at [477, 104] on label "When I want the shopping experience (e.g., going out, browsing, leisure)" at bounding box center [496, 101] width 334 height 13
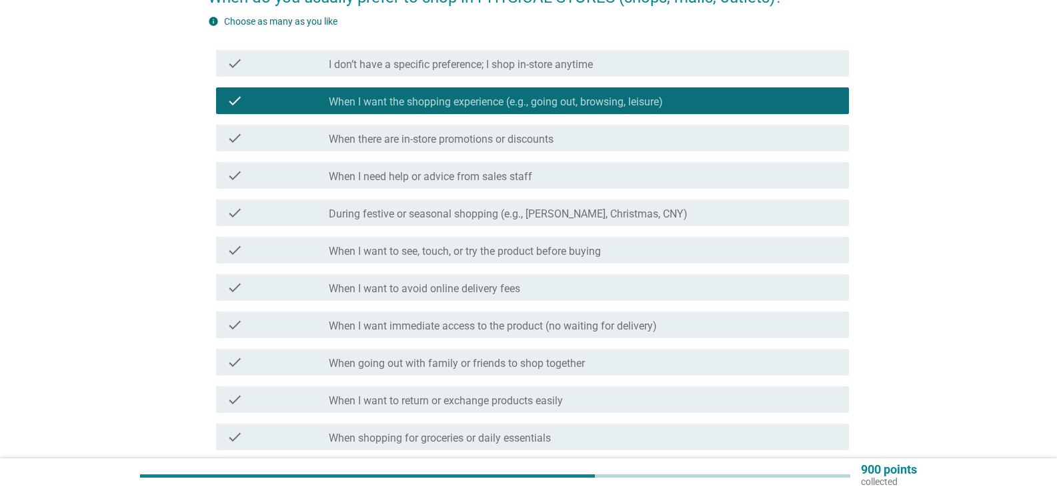
click at [475, 131] on div "check_box_outline_blank When there are in-store promotions or discounts" at bounding box center [583, 138] width 509 height 16
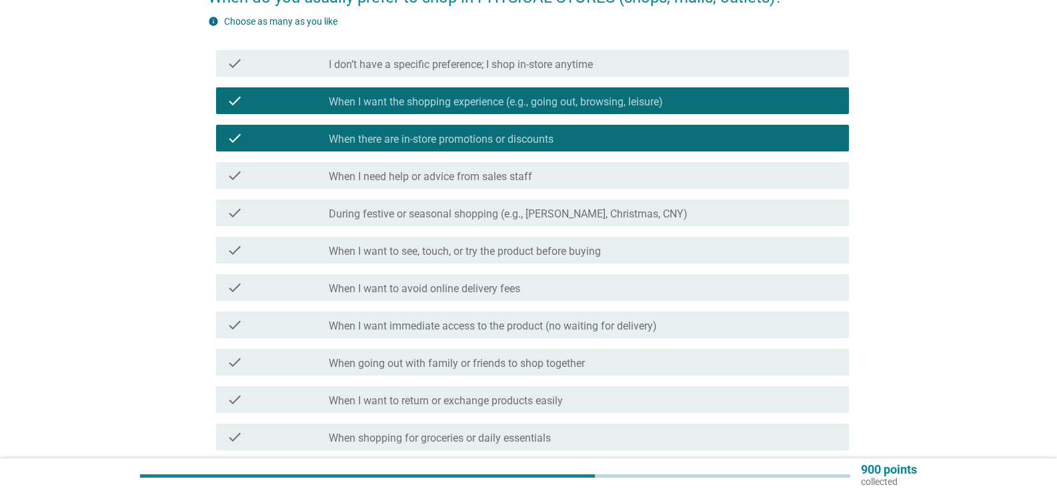
scroll to position [200, 0]
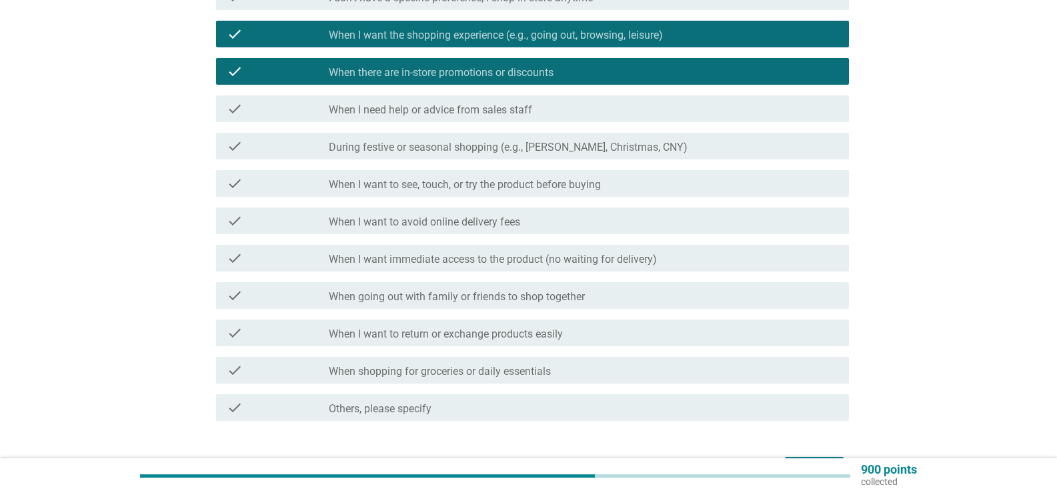
click at [478, 149] on label "During festive or seasonal shopping (e.g., [PERSON_NAME], Christmas, CNY)" at bounding box center [508, 147] width 359 height 13
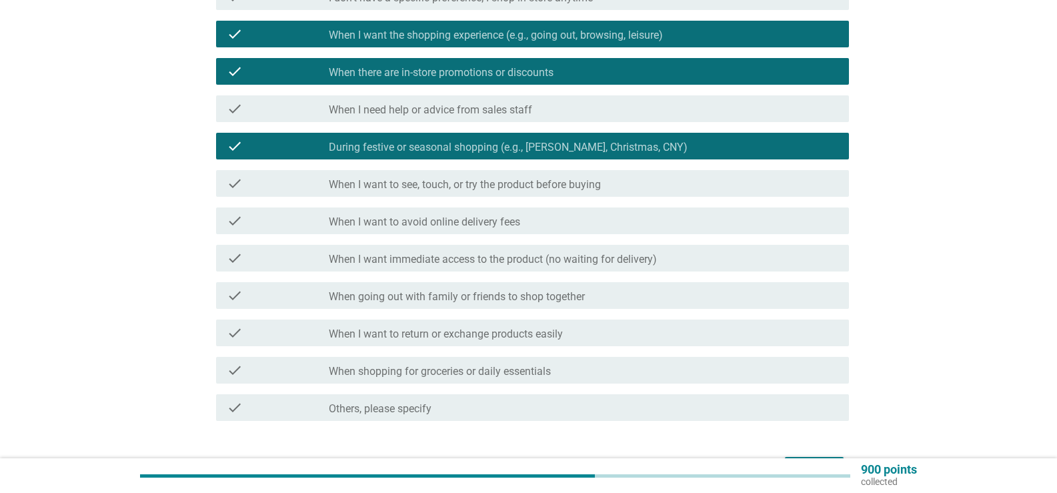
click at [492, 179] on label "When I want to see, touch, or try the product before buying" at bounding box center [465, 184] width 272 height 13
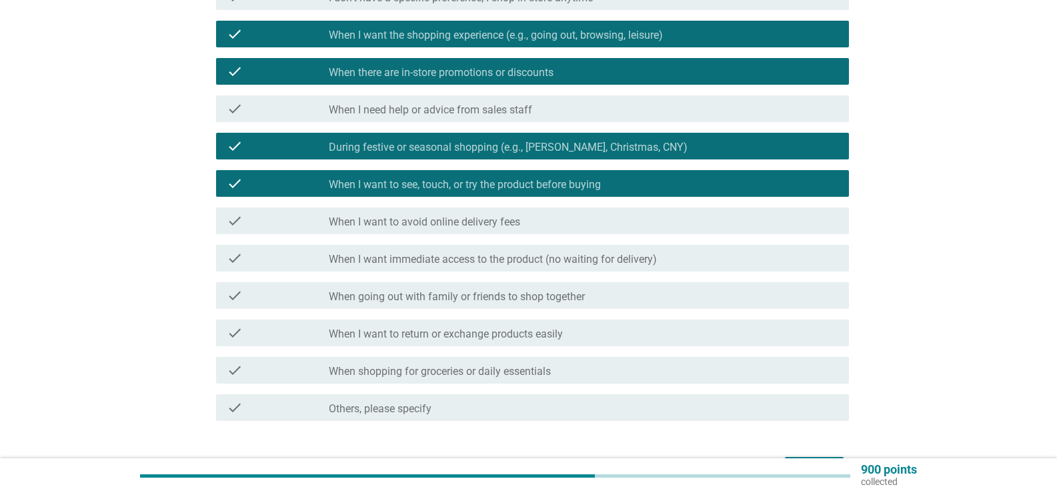
click at [497, 217] on label "When I want to avoid online delivery fees" at bounding box center [424, 221] width 191 height 13
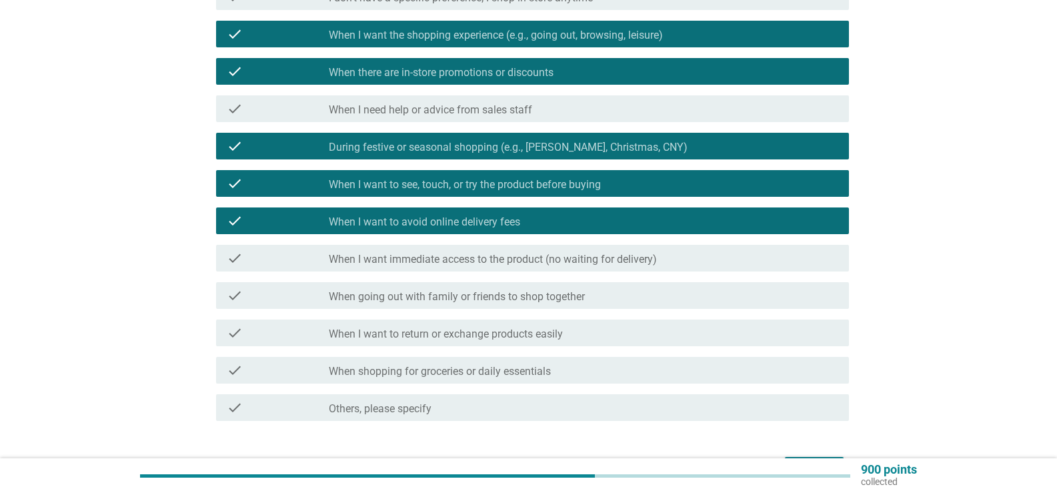
click at [489, 251] on div "check_box_outline_blank When I want immediate access to the product (no waiting…" at bounding box center [583, 258] width 509 height 16
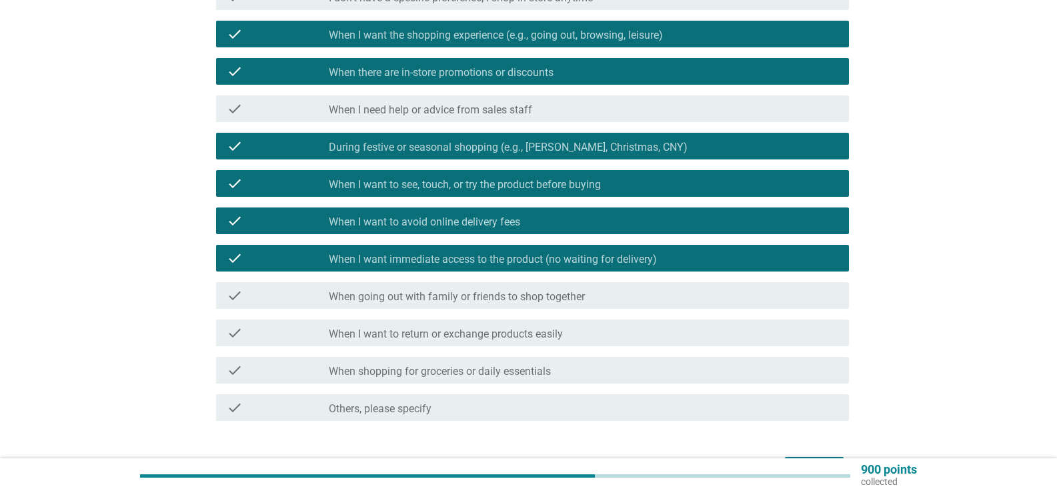
click at [505, 286] on div "check check_box_outline_blank When going out with family or friends to shop tog…" at bounding box center [532, 295] width 633 height 27
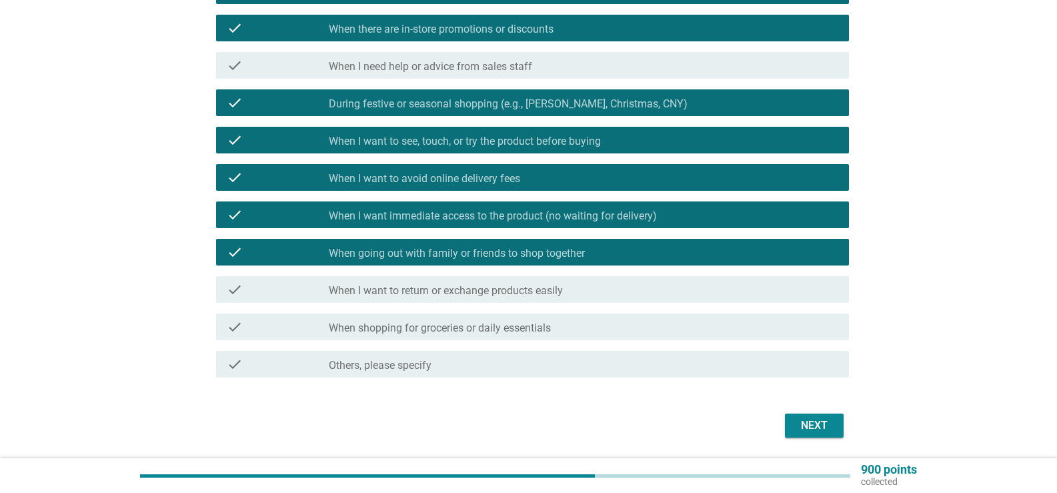
scroll to position [267, 0]
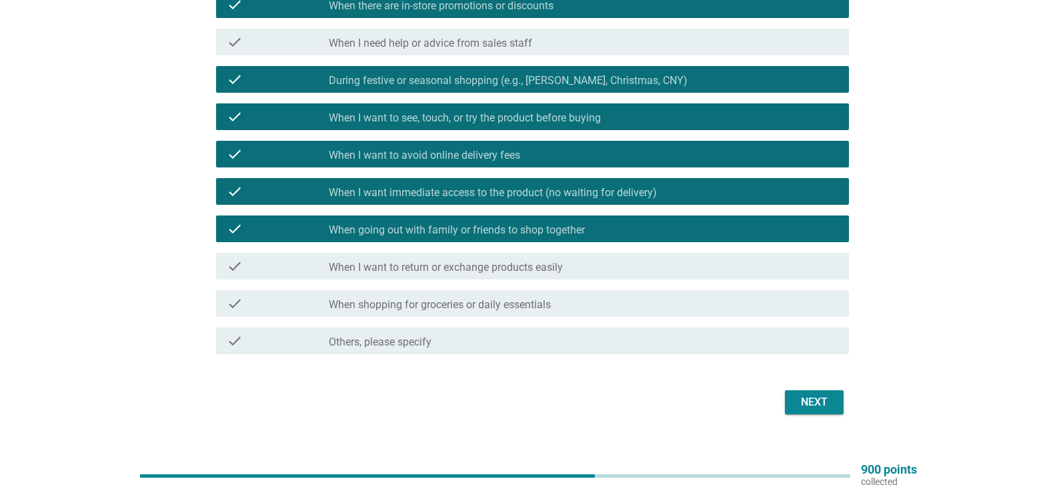
click at [595, 295] on div "check_box_outline_blank When shopping for groceries or daily essentials" at bounding box center [583, 303] width 509 height 16
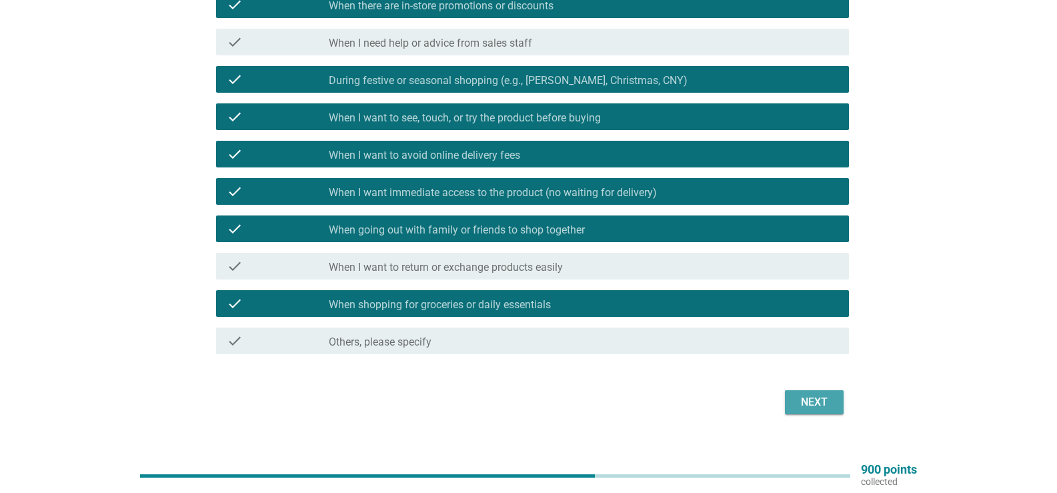
click at [818, 401] on div "Next" at bounding box center [813, 402] width 37 height 16
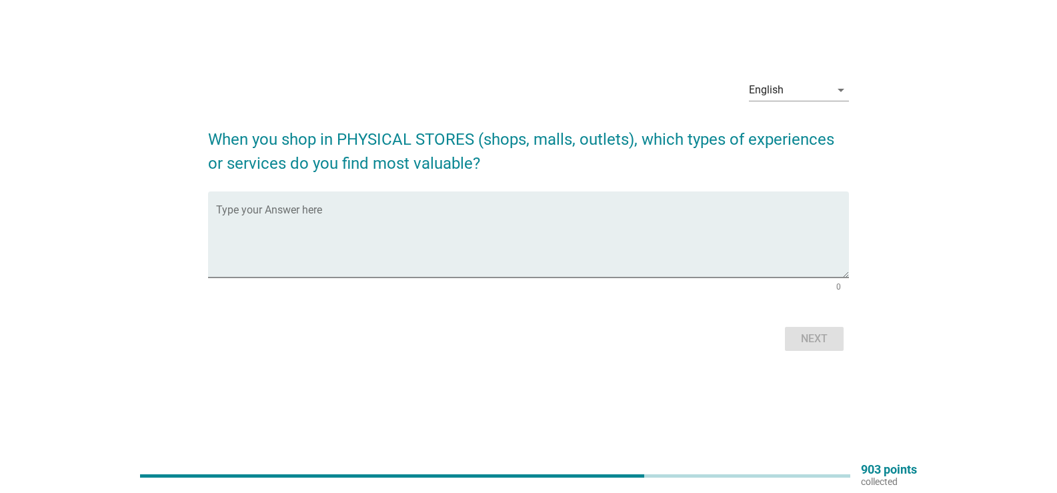
scroll to position [0, 0]
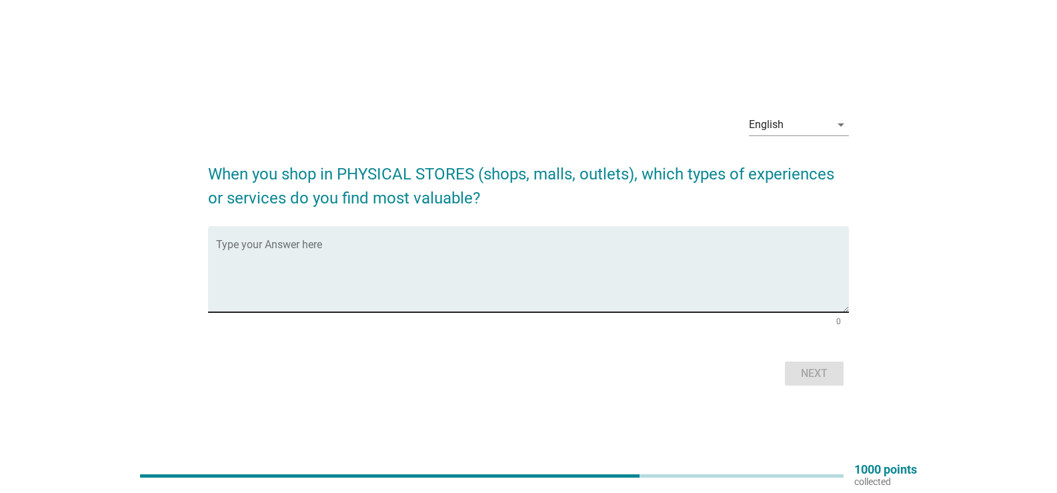
click at [442, 291] on textarea "Type your Answer here" at bounding box center [532, 277] width 633 height 70
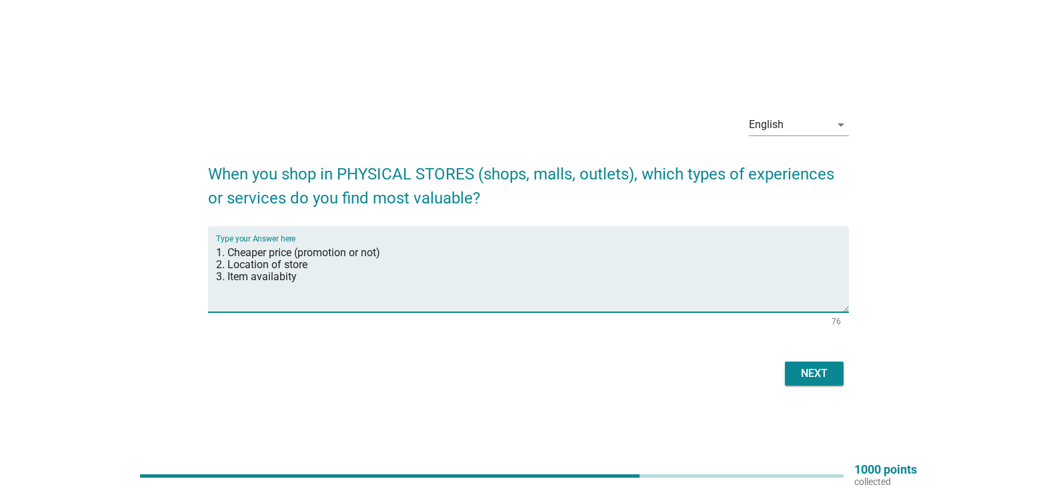
click at [282, 277] on textarea "1. Cheaper price (promotion or not) 2. Location of store 3. Item availabity" at bounding box center [532, 277] width 633 height 70
drag, startPoint x: 304, startPoint y: 279, endPoint x: 253, endPoint y: 273, distance: 51.7
click at [253, 273] on textarea "1. Cheaper price (promotion or not) 2. Location of store 3. Item availabity" at bounding box center [532, 277] width 633 height 70
paste textarea "lity"
type textarea "1. Cheaper price (promotion or not) 2. Location of store 3. Item availability"
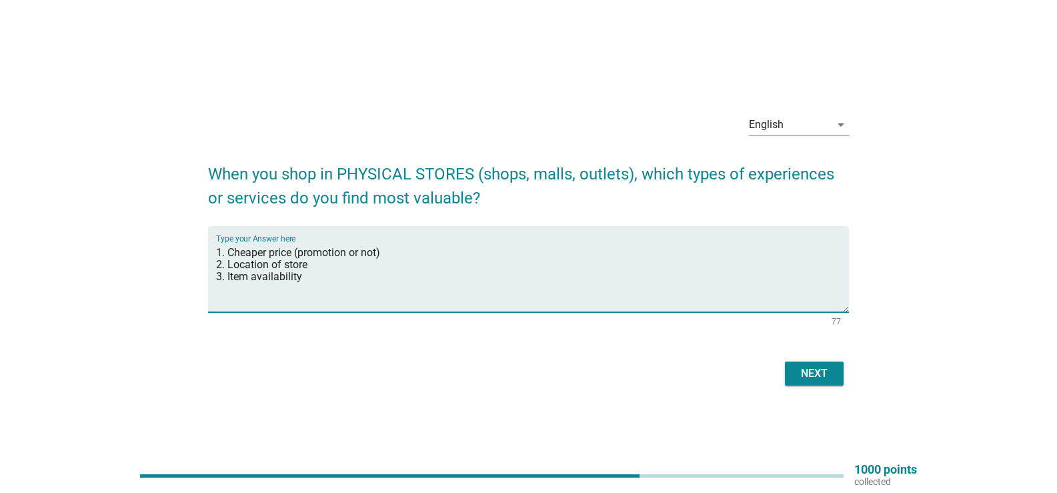
click at [813, 378] on div "Next" at bounding box center [813, 373] width 37 height 16
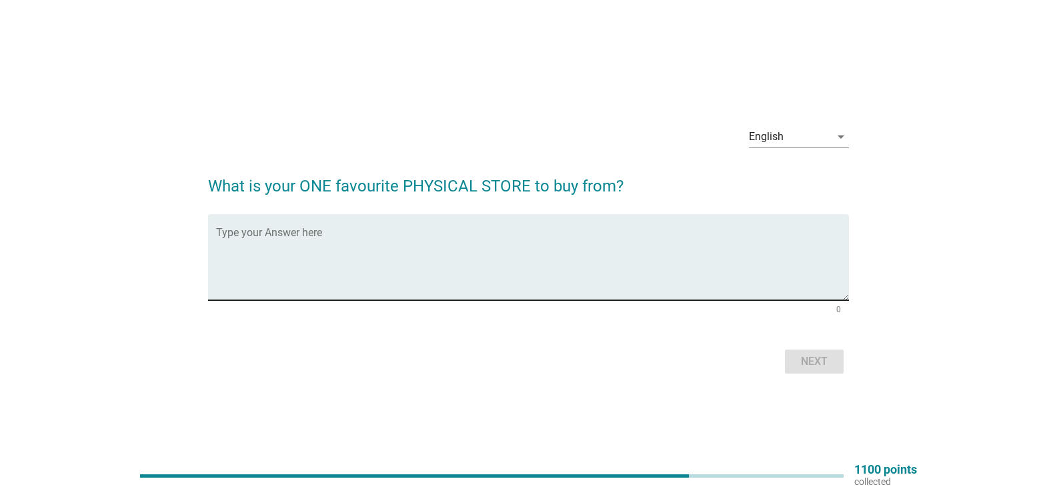
click at [481, 271] on textarea "Type your Answer here" at bounding box center [532, 265] width 633 height 70
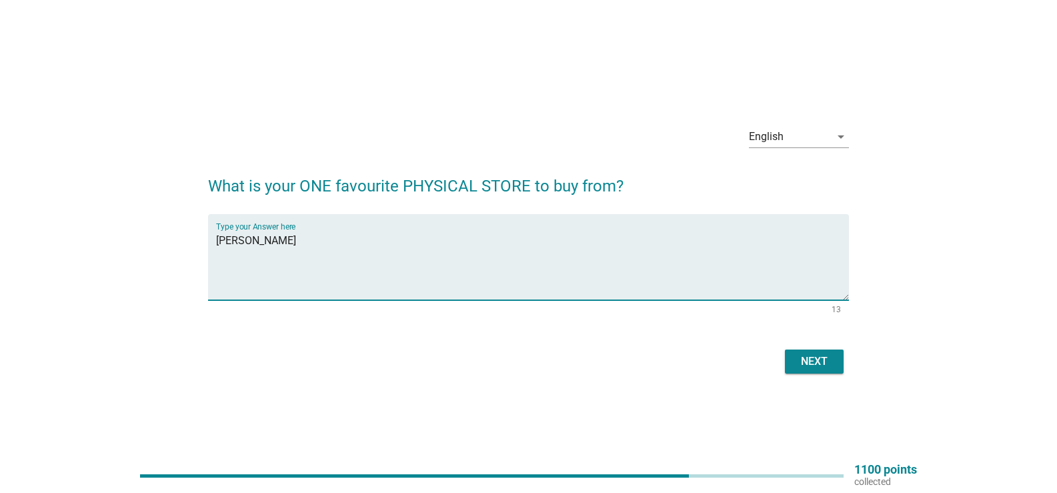
type textarea "[PERSON_NAME]"
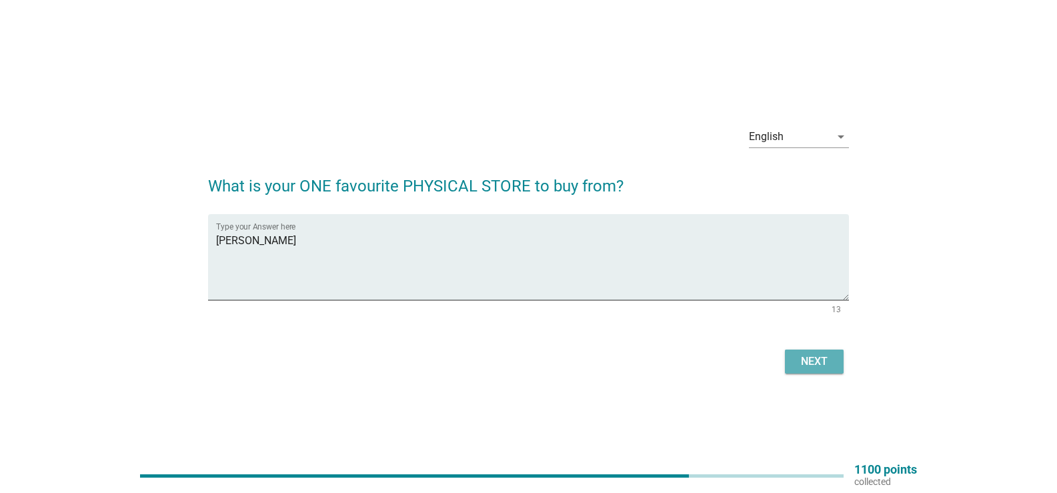
click at [830, 368] on div "Next" at bounding box center [813, 361] width 37 height 16
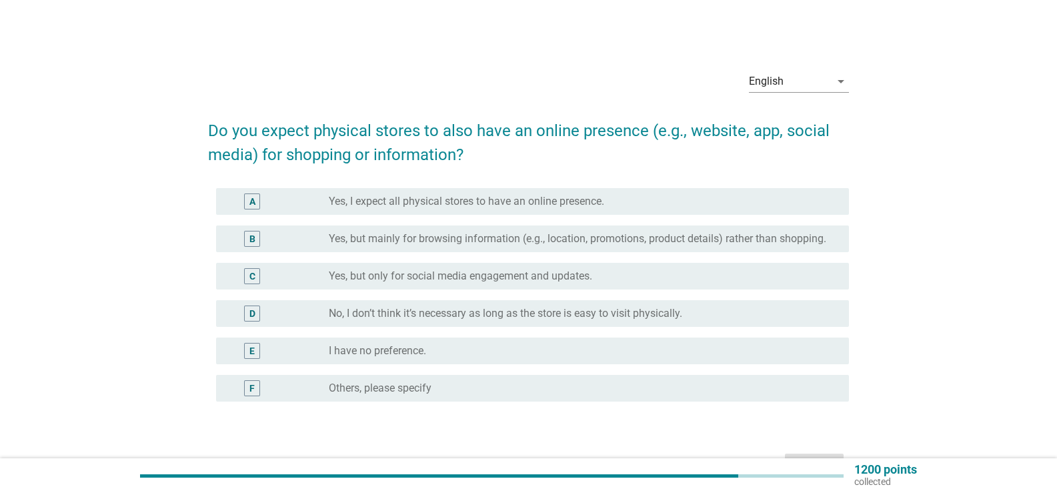
scroll to position [67, 0]
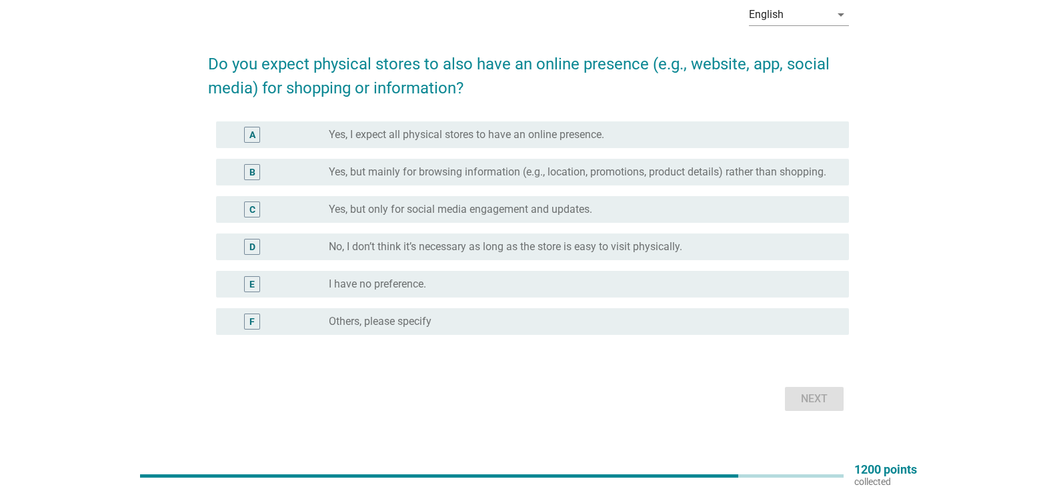
click at [473, 173] on label "Yes, but mainly for browsing information (e.g., location, promotions, product d…" at bounding box center [577, 171] width 497 height 13
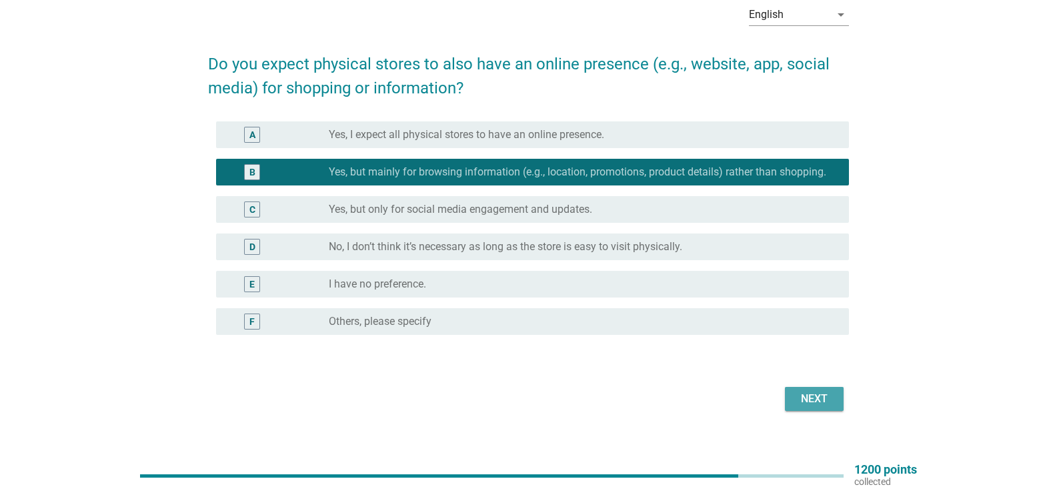
click at [808, 404] on div "Next" at bounding box center [813, 399] width 37 height 16
